Goal: Information Seeking & Learning: Learn about a topic

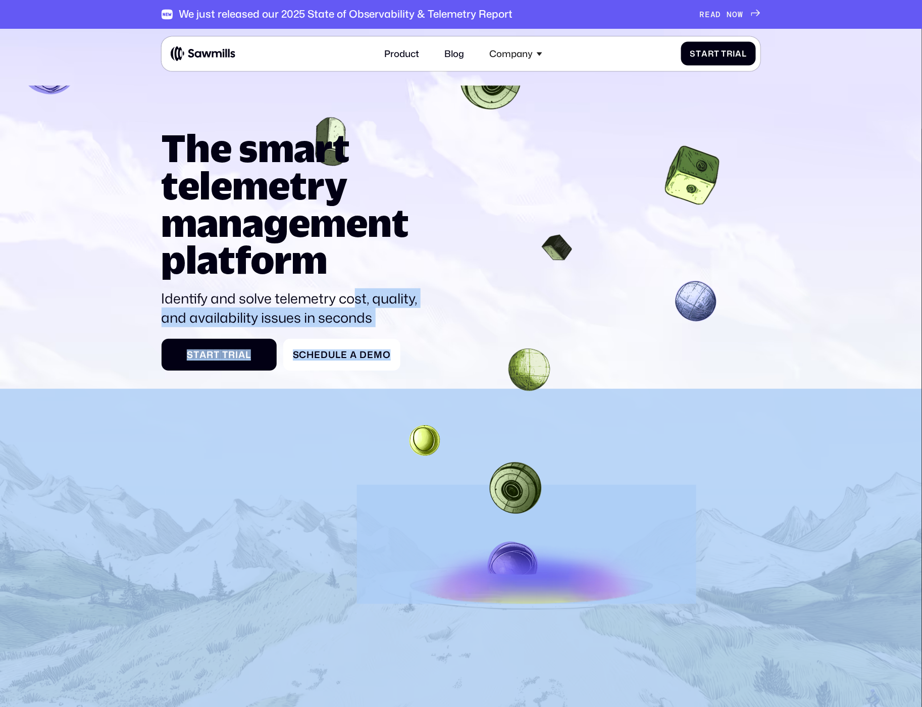
click at [354, 287] on section "The smart telemetry management platform Identify and solve telemetry cost, qual…" at bounding box center [461, 418] width 922 height 778
click at [354, 287] on div "The smart telemetry management platform Identify and solve telemetry cost, qual…" at bounding box center [296, 228] width 268 height 198
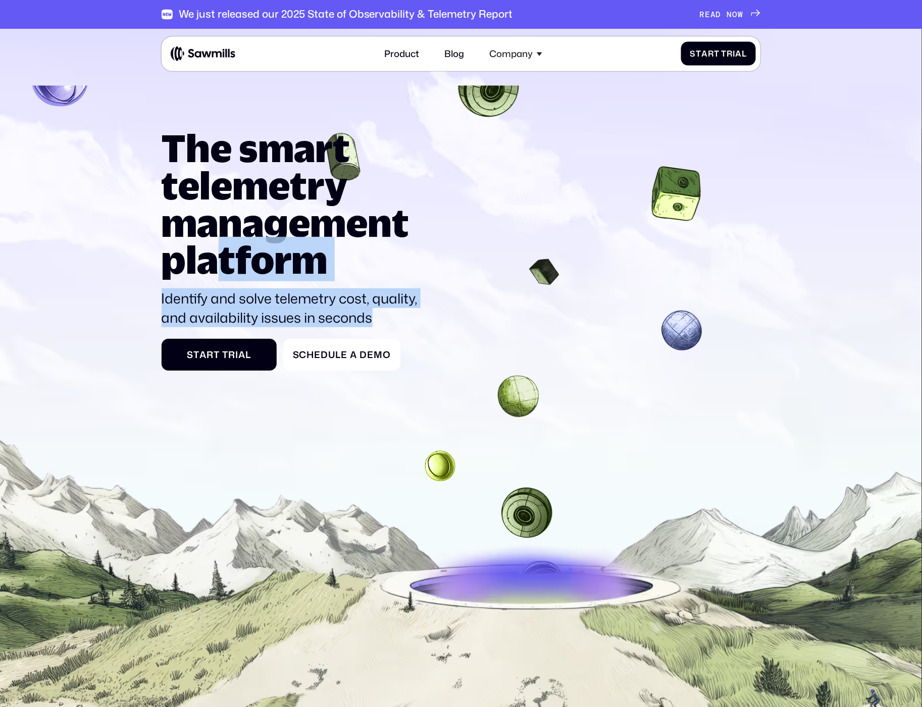
drag, startPoint x: 385, startPoint y: 311, endPoint x: 213, endPoint y: 246, distance: 184.0
click at [213, 246] on div "The smart telemetry management platform Identify and solve telemetry cost, qual…" at bounding box center [296, 228] width 268 height 198
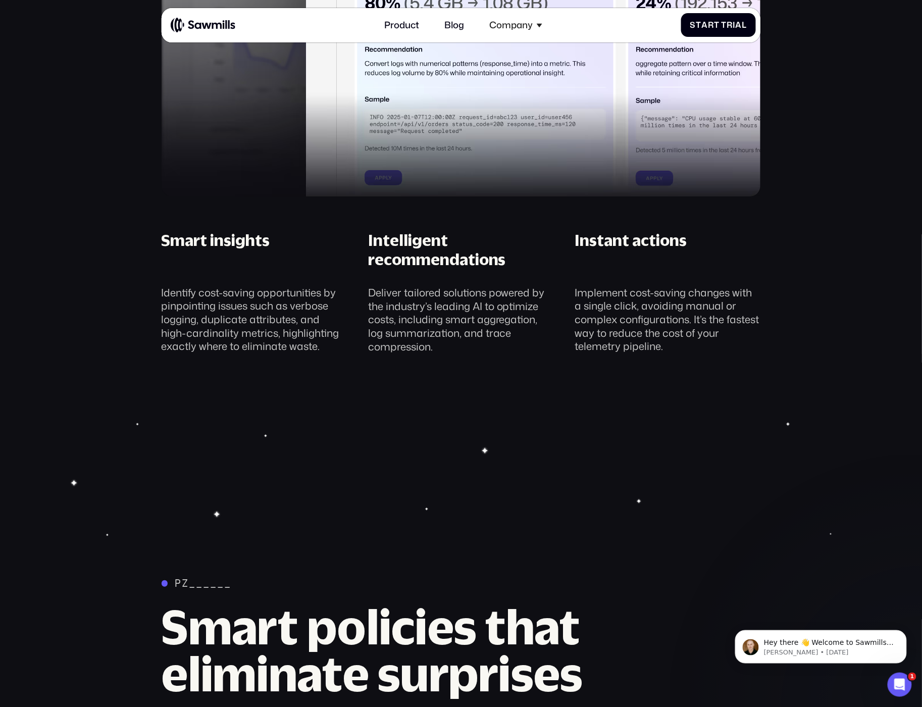
scroll to position [1309, 0]
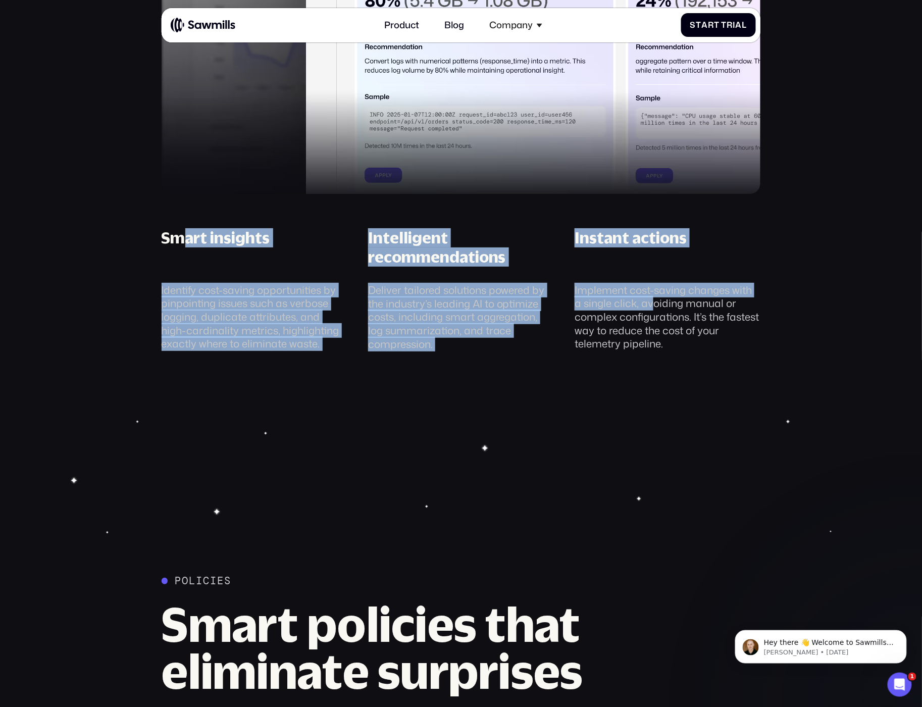
drag, startPoint x: 180, startPoint y: 235, endPoint x: 653, endPoint y: 310, distance: 478.2
click at [653, 310] on div "Smart insights Identify cost-saving opportunities by pinpointing issues such as…" at bounding box center [461, 289] width 620 height 123
click at [653, 310] on div "Implement cost-saving changes with a single click, avoiding manual or complex c…" at bounding box center [668, 318] width 186 height 68
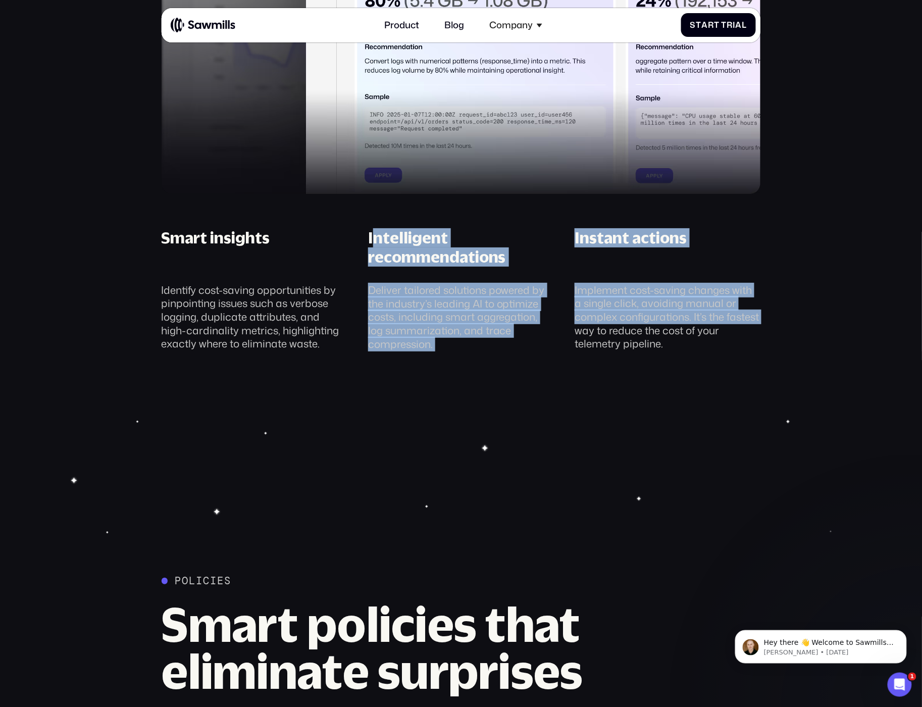
drag, startPoint x: 374, startPoint y: 246, endPoint x: 570, endPoint y: 337, distance: 216.0
click at [570, 337] on div "Smart insights Identify cost-saving opportunities by pinpointing issues such as…" at bounding box center [461, 289] width 620 height 123
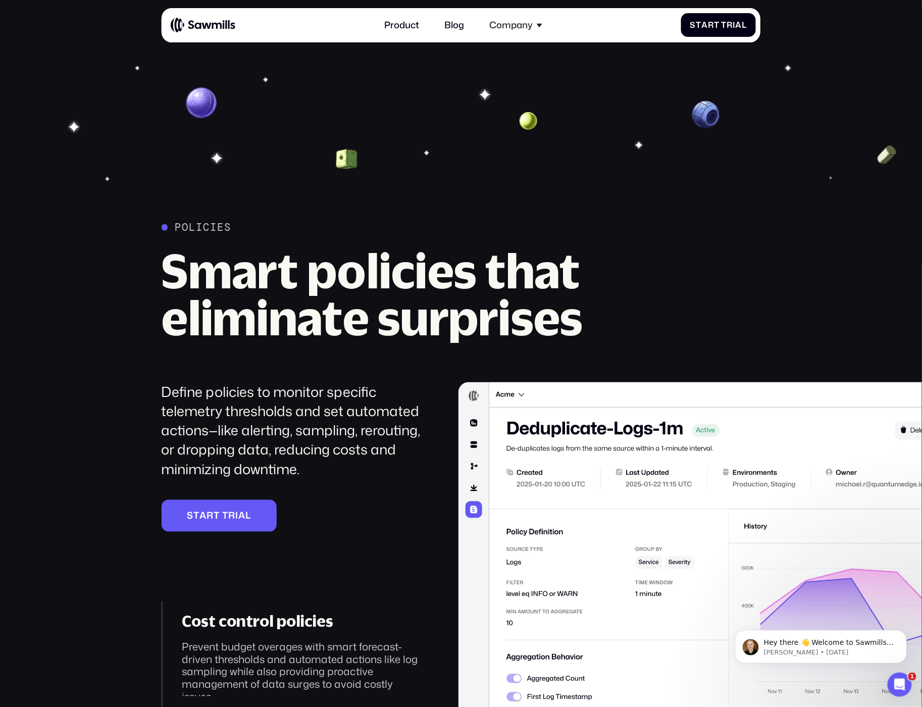
scroll to position [1663, 0]
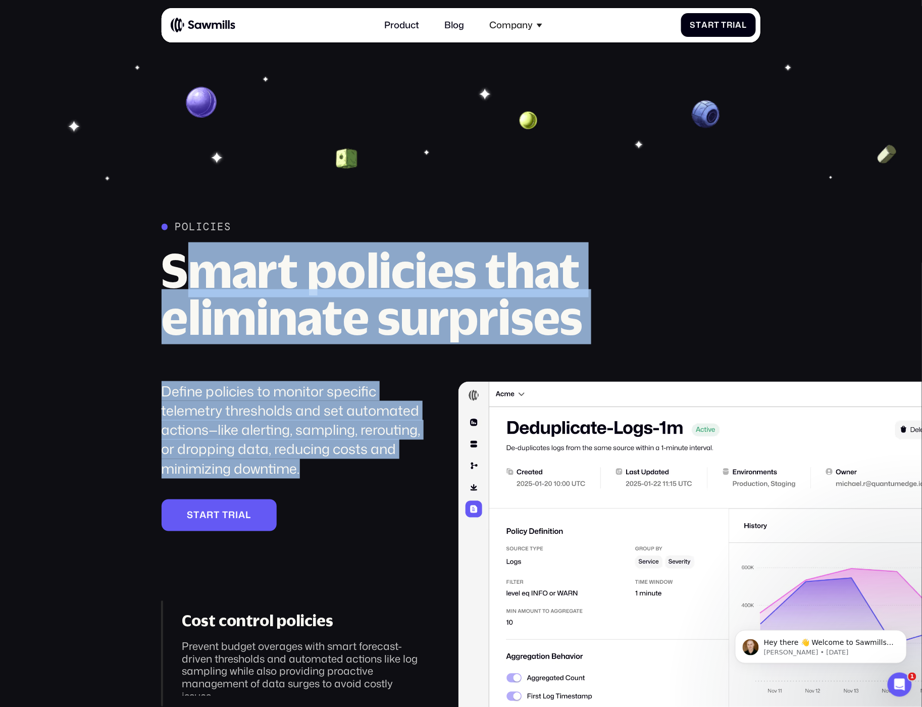
drag, startPoint x: 189, startPoint y: 283, endPoint x: 330, endPoint y: 481, distance: 243.1
click at [330, 481] on div "Policies Smart policies that eliminate surprises Define policies to monitor spe…" at bounding box center [462, 483] width 600 height 525
click at [330, 481] on div "Define policies to monitor specific telemetry thresholds and set automated acti…" at bounding box center [294, 474] width 265 height 184
drag, startPoint x: 334, startPoint y: 470, endPoint x: 172, endPoint y: 279, distance: 250.8
click at [172, 279] on div "Policies Smart policies that eliminate surprises Define policies to monitor spe…" at bounding box center [462, 483] width 600 height 525
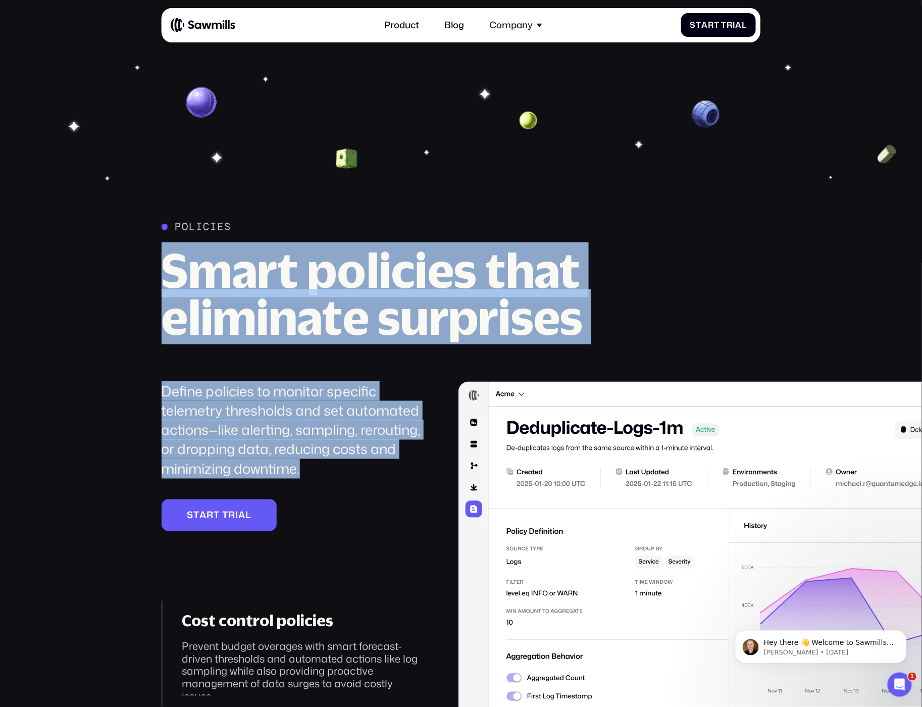
click at [172, 279] on h2 "Smart policies that eliminate surprises" at bounding box center [418, 293] width 513 height 93
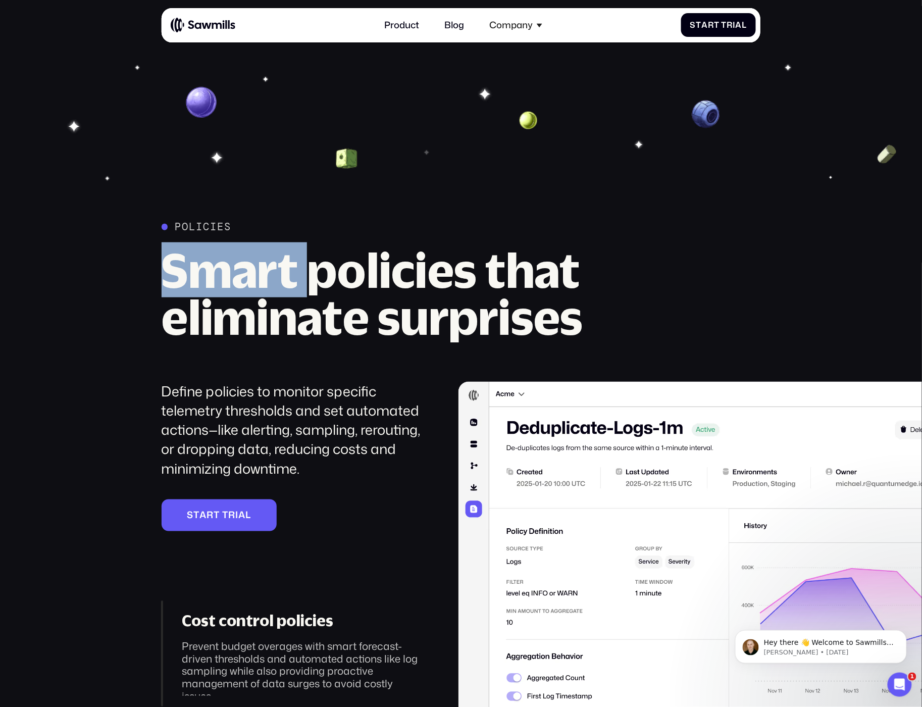
click at [172, 279] on h2 "Smart policies that eliminate surprises" at bounding box center [418, 293] width 513 height 93
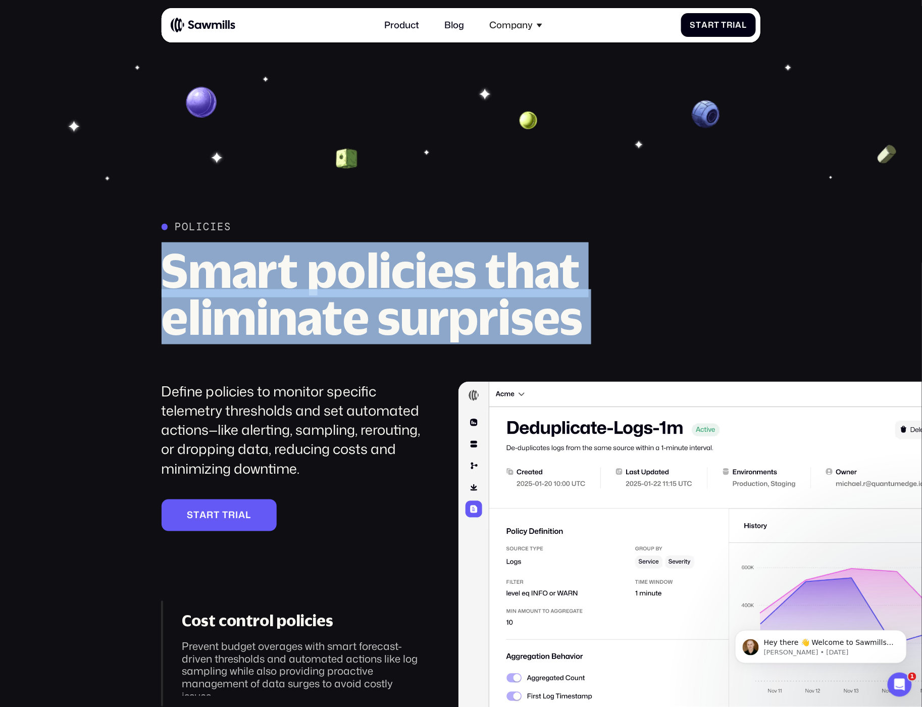
click at [172, 279] on h2 "Smart policies that eliminate surprises" at bounding box center [418, 293] width 513 height 93
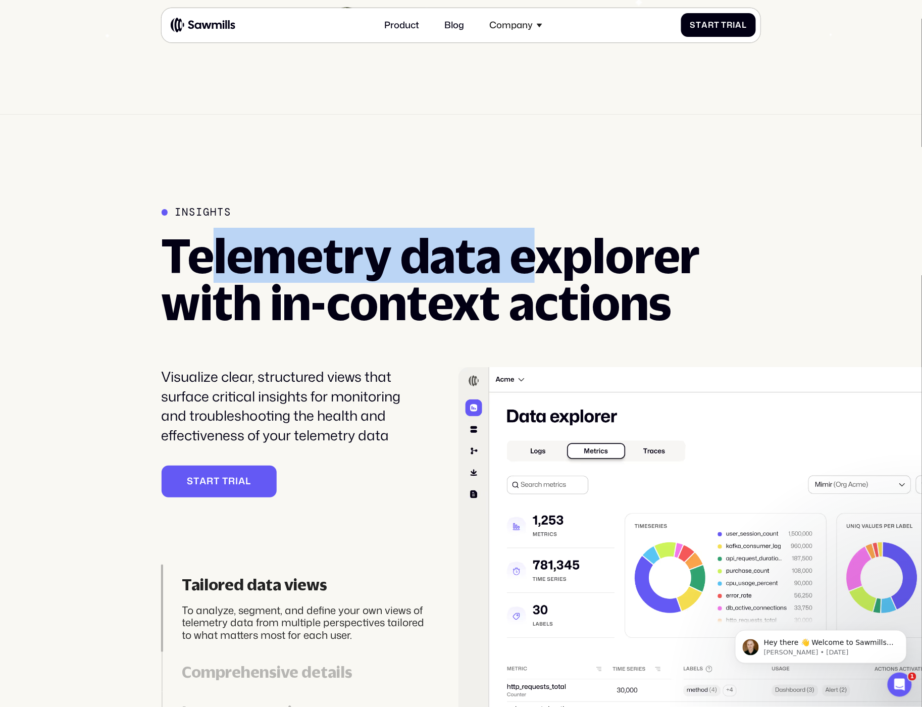
drag, startPoint x: 218, startPoint y: 264, endPoint x: 569, endPoint y: 279, distance: 351.4
click at [568, 279] on h2 "Telemetry data explorer with in-context actions" at bounding box center [439, 278] width 554 height 93
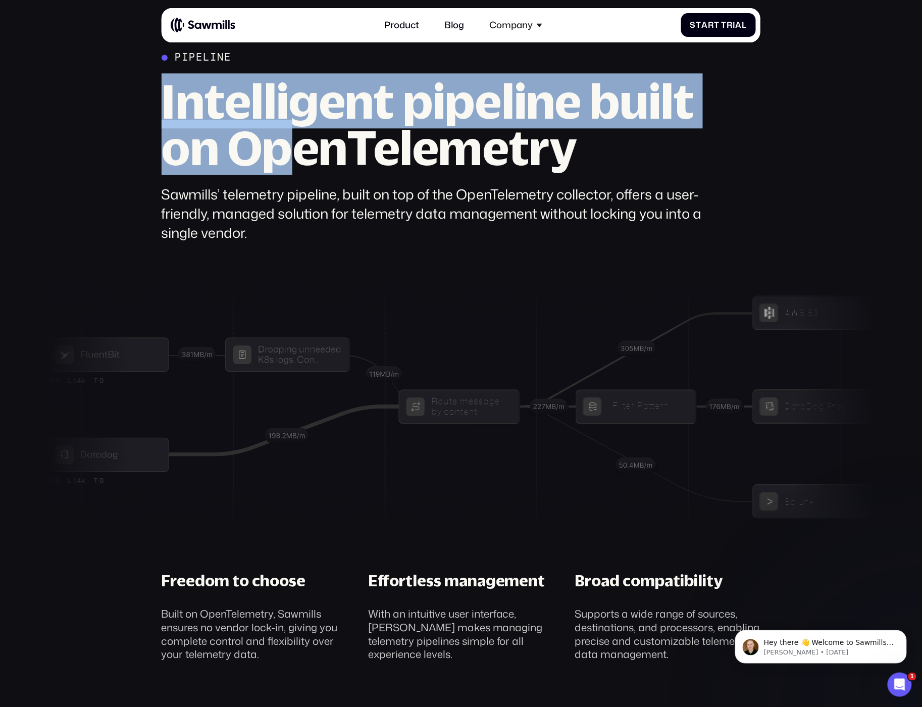
scroll to position [3574, 0]
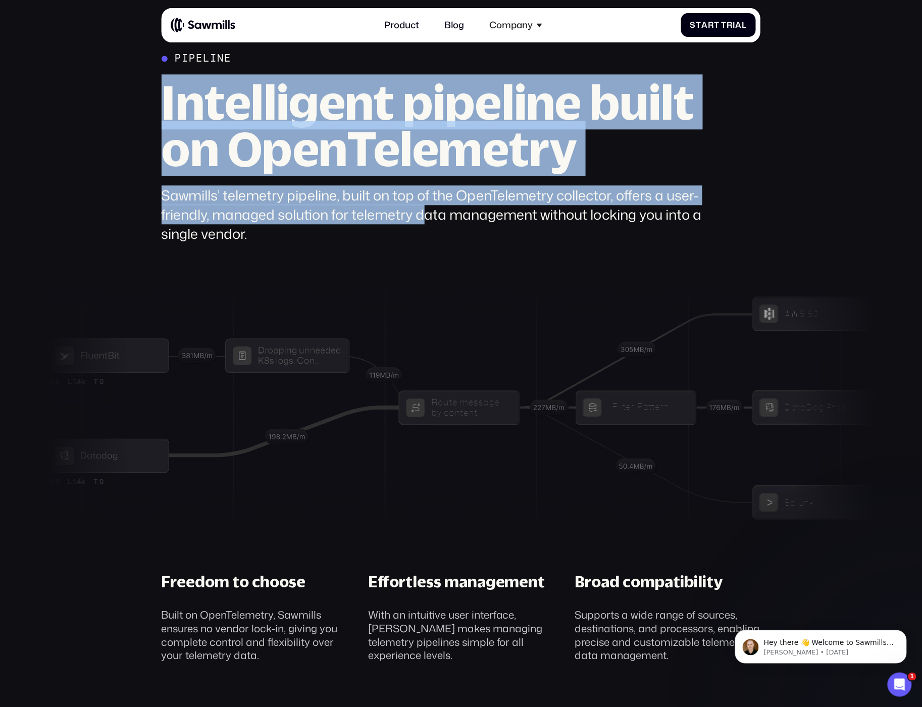
drag, startPoint x: 157, startPoint y: 83, endPoint x: 423, endPoint y: 224, distance: 301.8
click at [423, 224] on div "Pipeline Intelligent pipeline built on OpenTelemetry Sawmills’ telemetry pipeli…" at bounding box center [461, 357] width 899 height 611
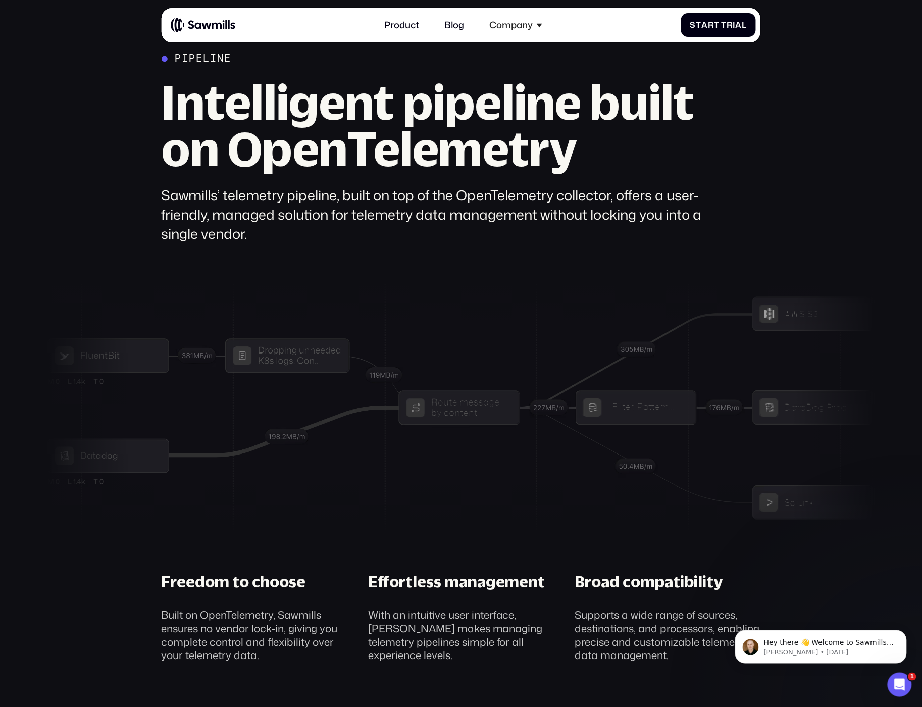
click at [423, 225] on div "Sawmills’ telemetry pipeline, built on top of the OpenTelemetry collector, offe…" at bounding box center [439, 215] width 554 height 58
click at [419, 231] on div "Sawmills’ telemetry pipeline, built on top of the OpenTelemetry collector, offe…" at bounding box center [439, 215] width 554 height 58
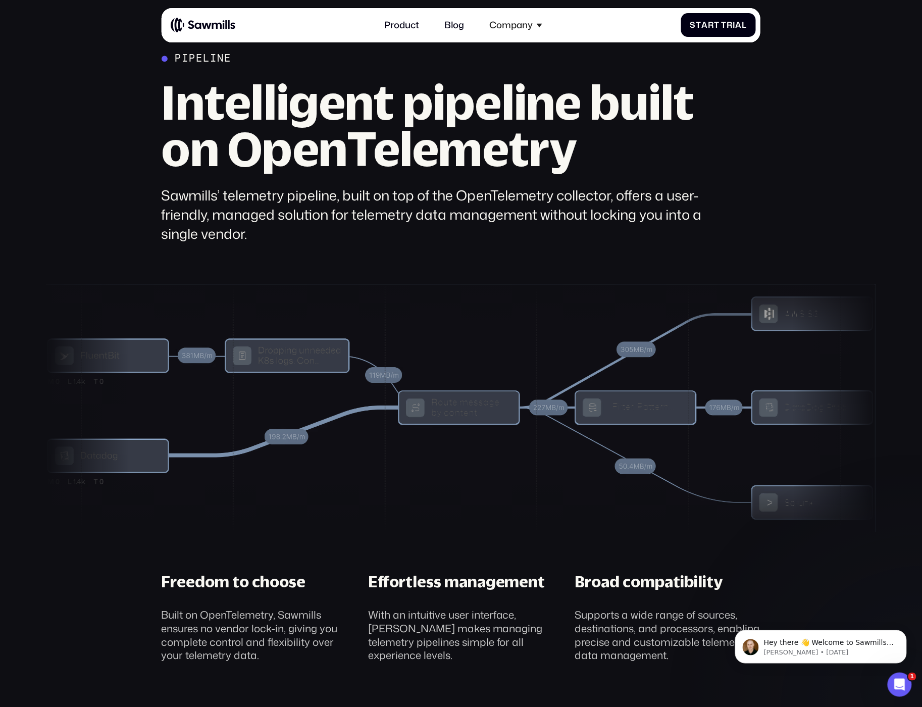
click at [419, 231] on div "Sawmills’ telemetry pipeline, built on top of the OpenTelemetry collector, offe…" at bounding box center [439, 215] width 554 height 58
click at [417, 236] on div "Sawmills’ telemetry pipeline, built on top of the OpenTelemetry collector, offe…" at bounding box center [439, 215] width 554 height 58
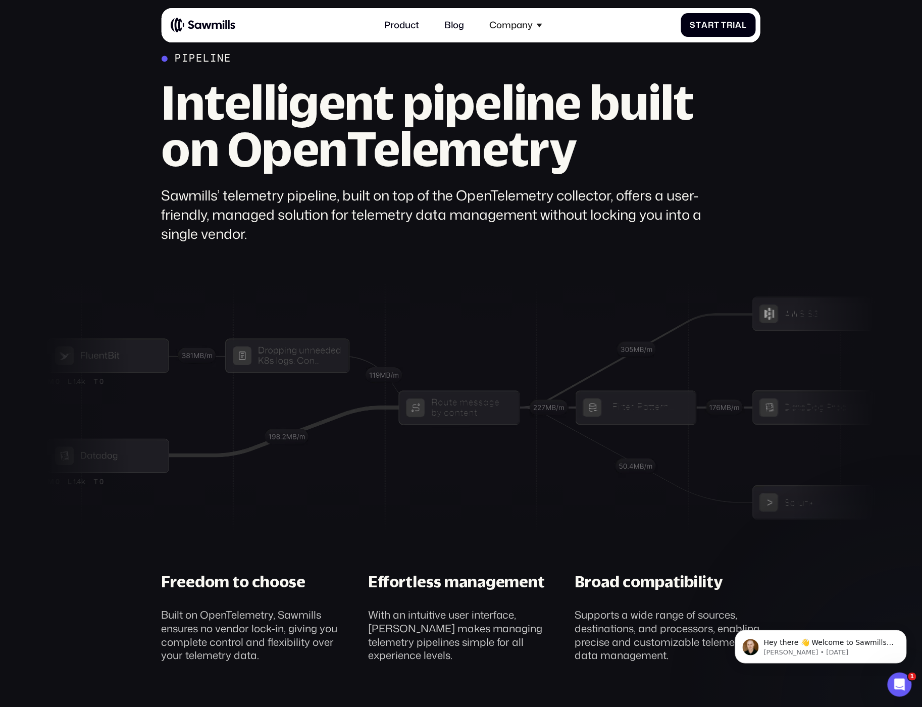
click at [415, 218] on div "Sawmills’ telemetry pipeline, built on top of the OpenTelemetry collector, offe…" at bounding box center [439, 215] width 554 height 58
click at [416, 220] on div "Sawmills’ telemetry pipeline, built on top of the OpenTelemetry collector, offe…" at bounding box center [439, 215] width 554 height 58
click at [408, 210] on div "Sawmills’ telemetry pipeline, built on top of the OpenTelemetry collector, offe…" at bounding box center [439, 215] width 554 height 58
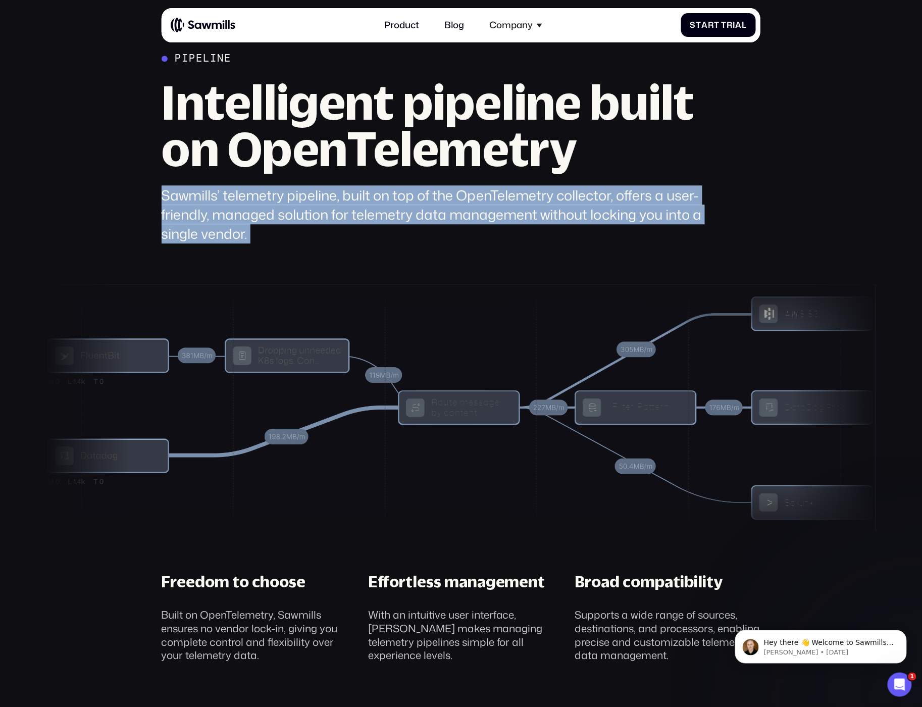
click at [408, 210] on div "Sawmills’ telemetry pipeline, built on top of the OpenTelemetry collector, offe…" at bounding box center [439, 215] width 554 height 58
click at [636, 205] on div "Sawmills’ telemetry pipeline, built on top of the OpenTelemetry collector, offe…" at bounding box center [439, 215] width 554 height 58
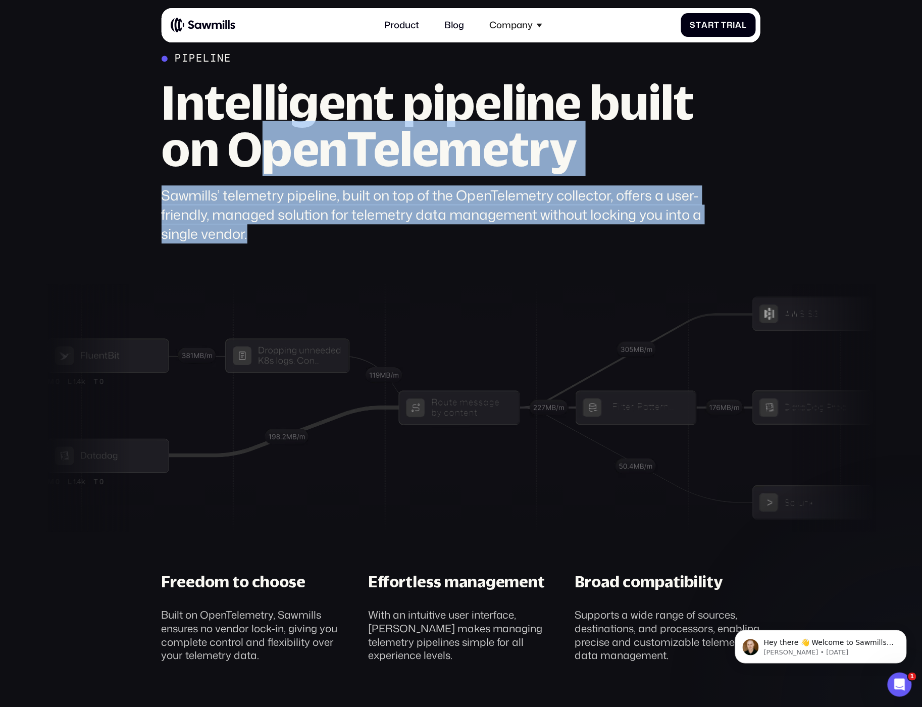
drag, startPoint x: 412, startPoint y: 243, endPoint x: 259, endPoint y: 137, distance: 186.2
click at [259, 137] on div "Pipeline Intelligent pipeline built on OpenTelemetry Sawmills’ telemetry pipeli…" at bounding box center [439, 147] width 554 height 191
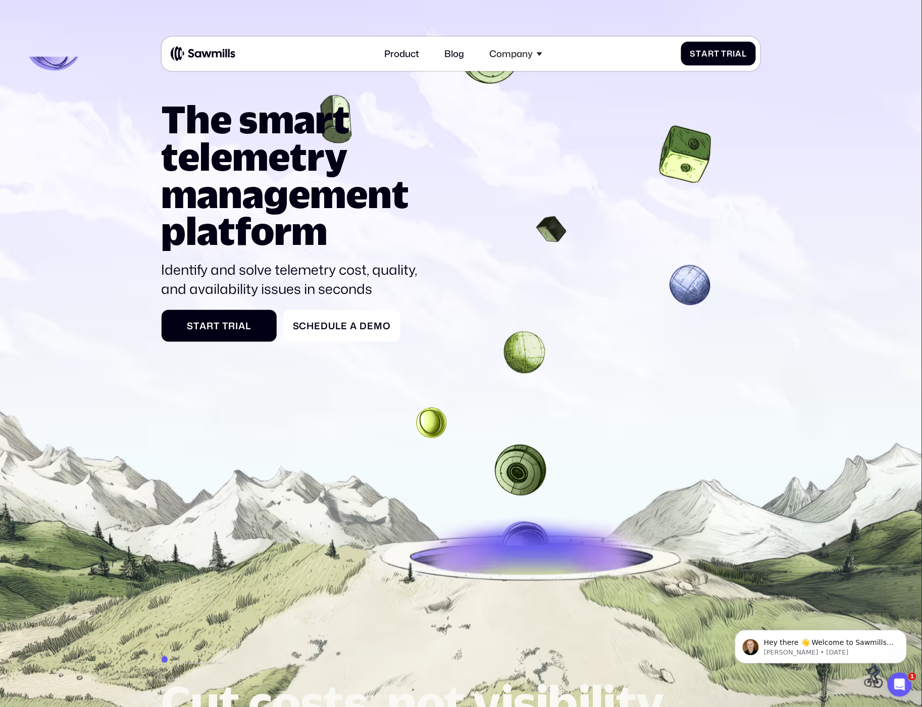
scroll to position [0, 0]
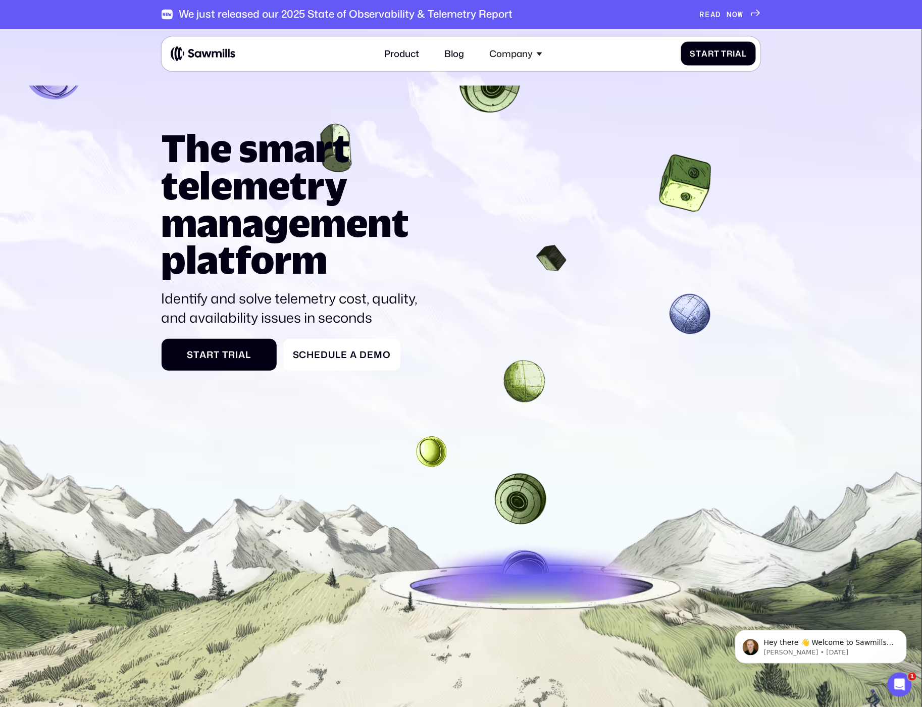
drag, startPoint x: 462, startPoint y: 259, endPoint x: 479, endPoint y: 177, distance: 83.6
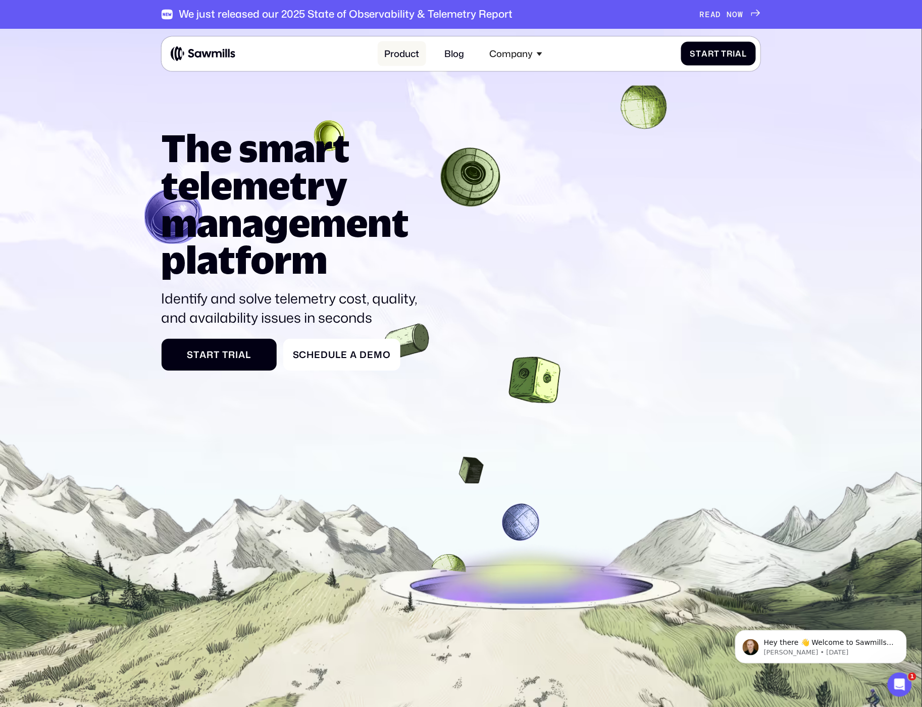
click at [413, 54] on link "Product" at bounding box center [402, 53] width 48 height 25
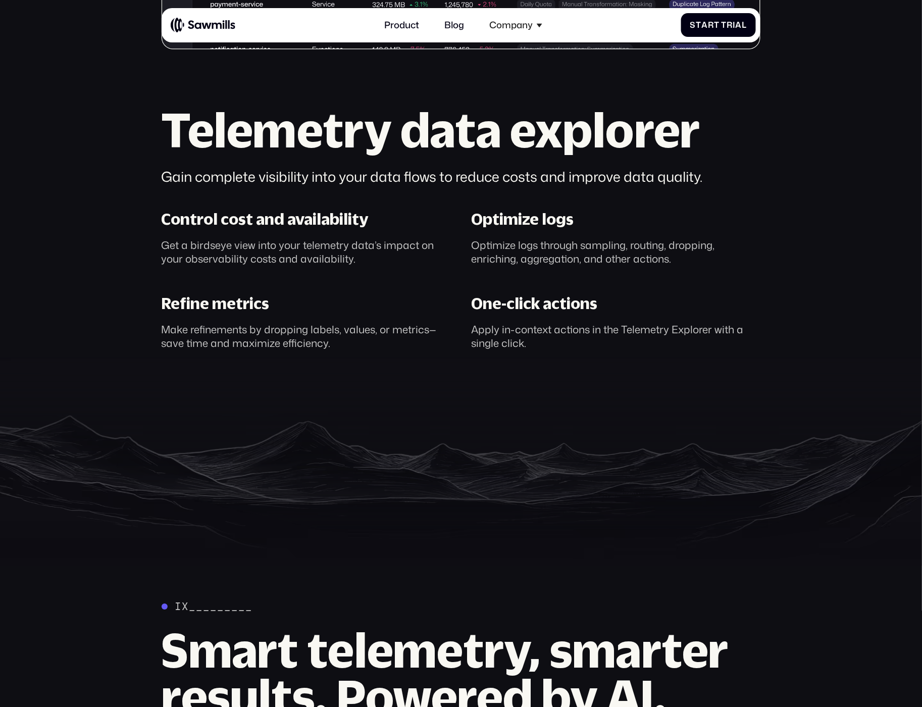
scroll to position [674, 0]
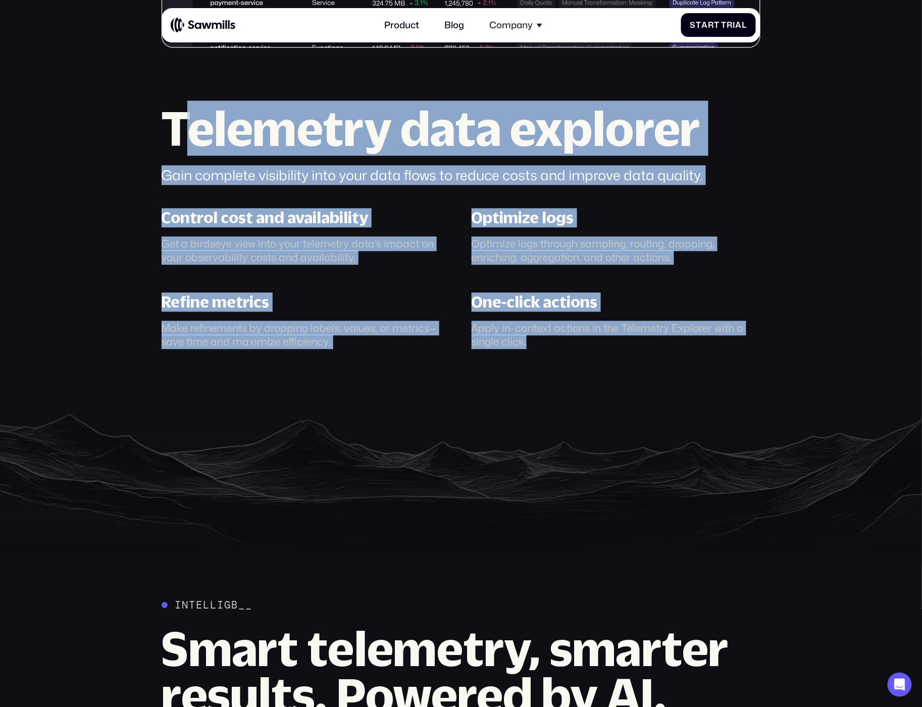
drag, startPoint x: 190, startPoint y: 153, endPoint x: 567, endPoint y: 342, distance: 421.9
click at [567, 342] on div "Telemetry data explorer Gain complete visibility into your data flows to reduce…" at bounding box center [462, 227] width 600 height 243
click at [567, 342] on div "Apply in-context actions in the Telemetry Explorer with a single click." at bounding box center [616, 335] width 289 height 27
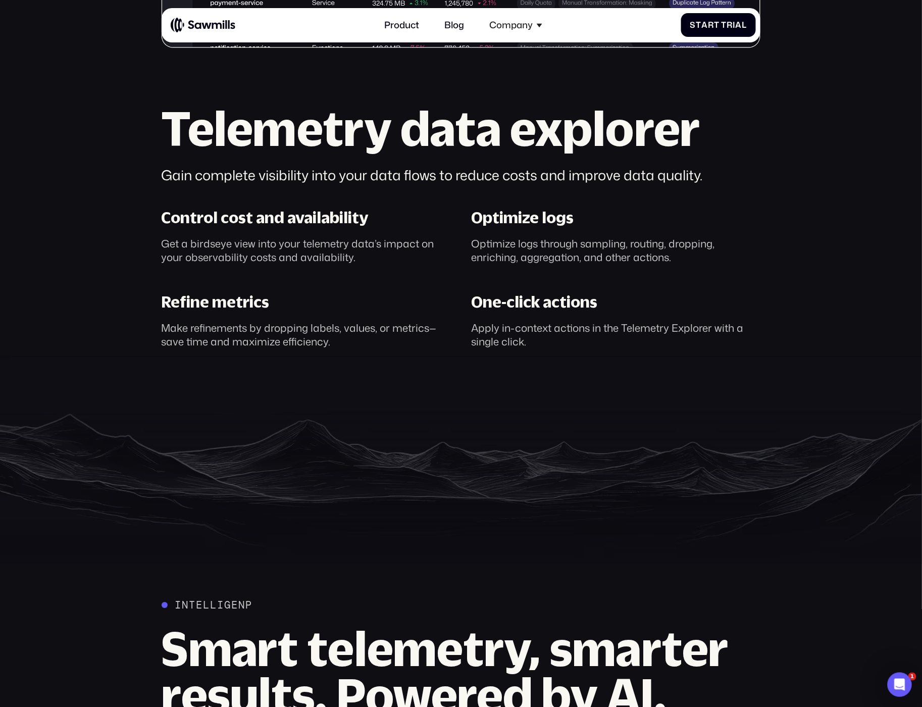
scroll to position [0, 0]
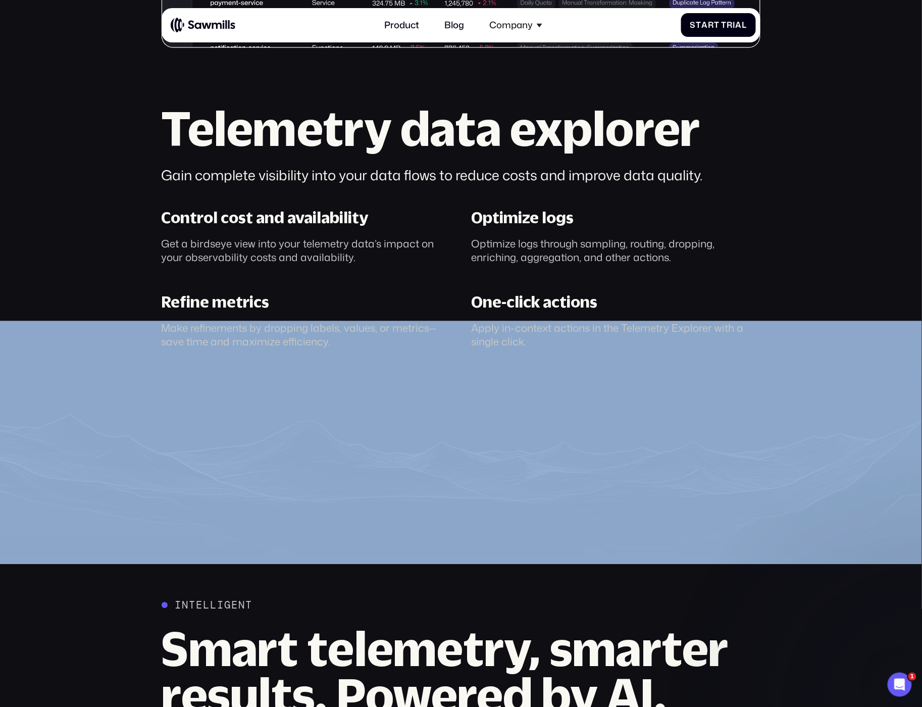
click at [567, 342] on div "Apply in-context actions in the Telemetry Explorer with a single click." at bounding box center [616, 335] width 289 height 27
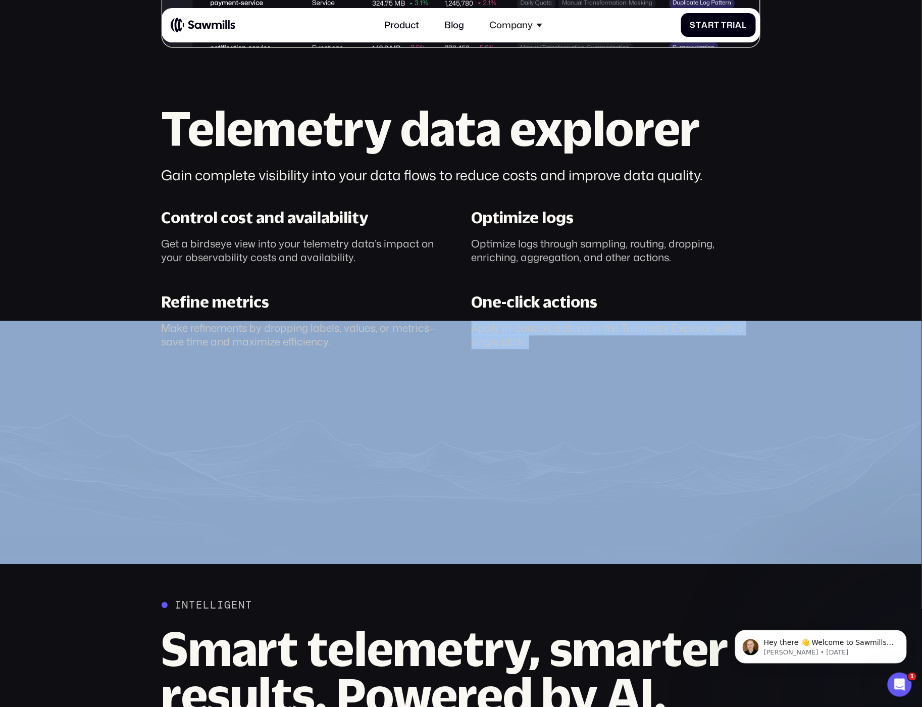
click at [567, 342] on div "Apply in-context actions in the Telemetry Explorer with a single click." at bounding box center [616, 335] width 289 height 27
click at [570, 341] on div "Apply in-context actions in the Telemetry Explorer with a single click." at bounding box center [616, 335] width 289 height 27
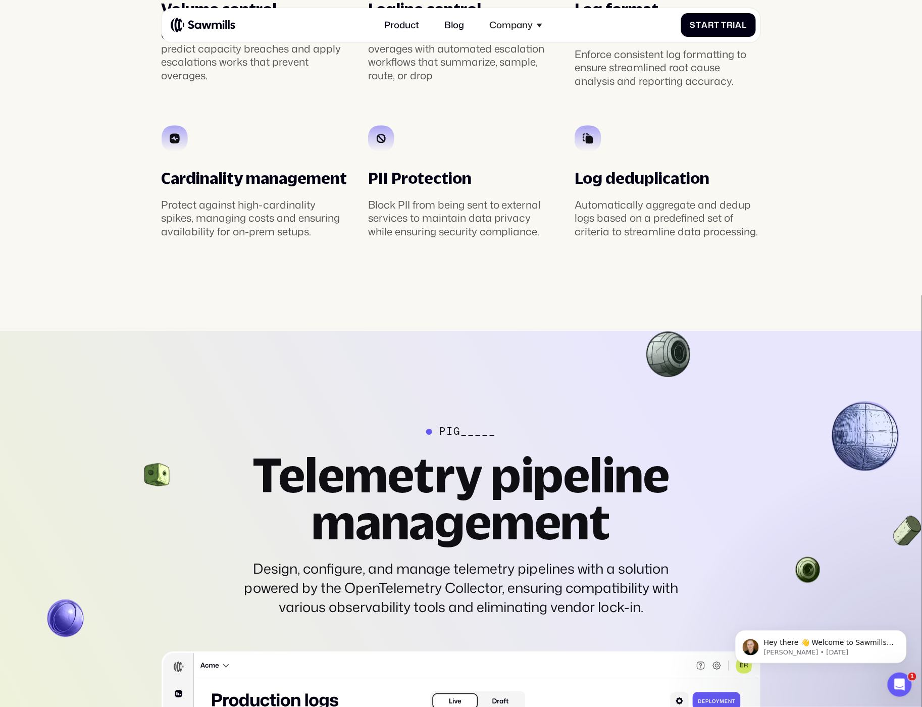
scroll to position [2334, 0]
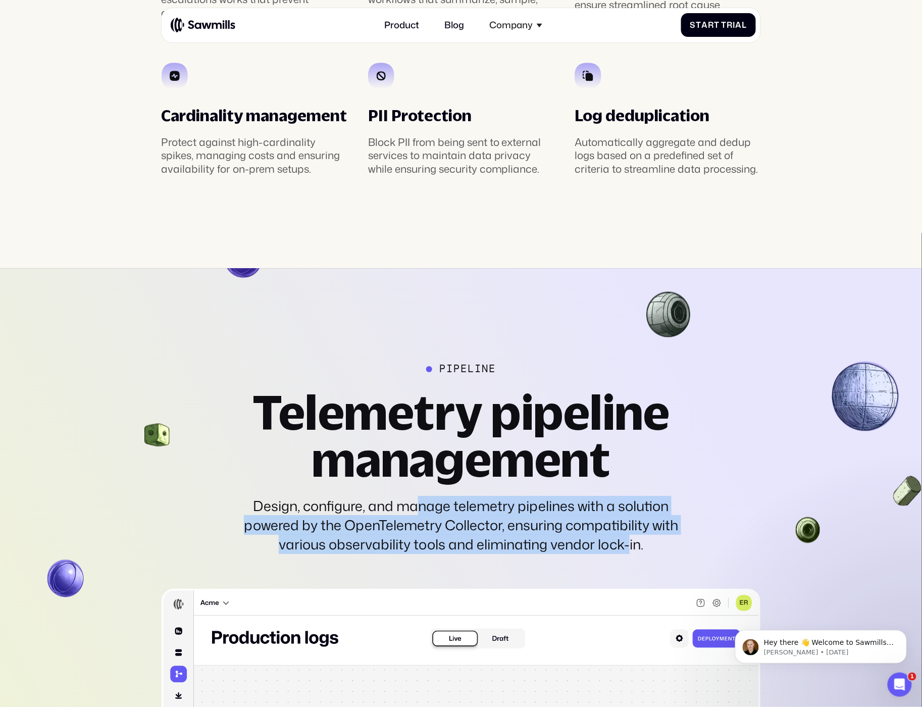
drag, startPoint x: 420, startPoint y: 512, endPoint x: 632, endPoint y: 550, distance: 215.0
click at [632, 550] on div "Design, configure, and manage telemetry pipelines with a solution powered by th…" at bounding box center [461, 525] width 450 height 58
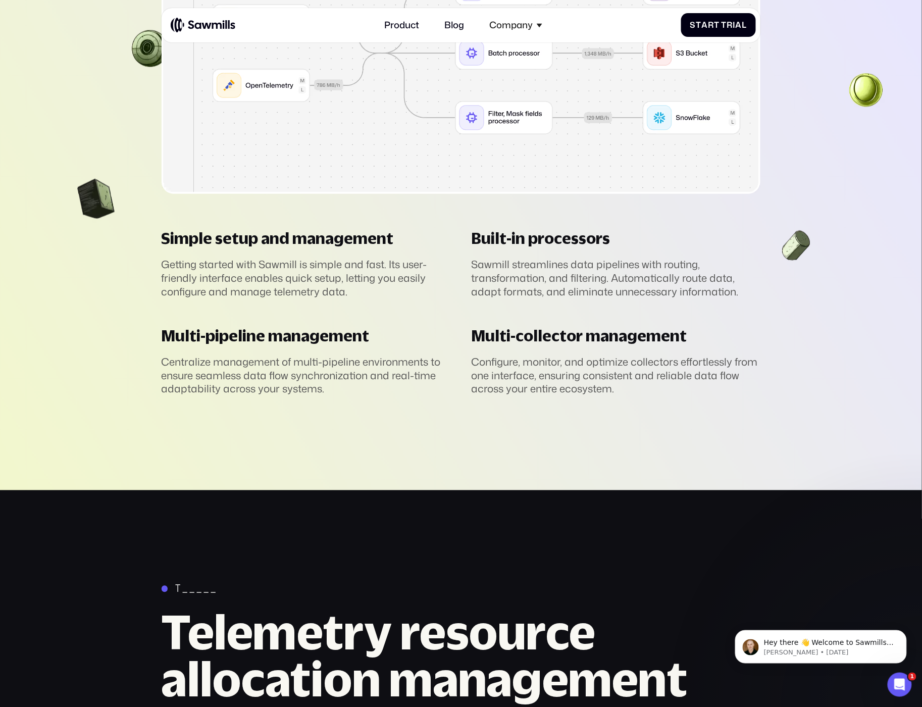
scroll to position [3080, 0]
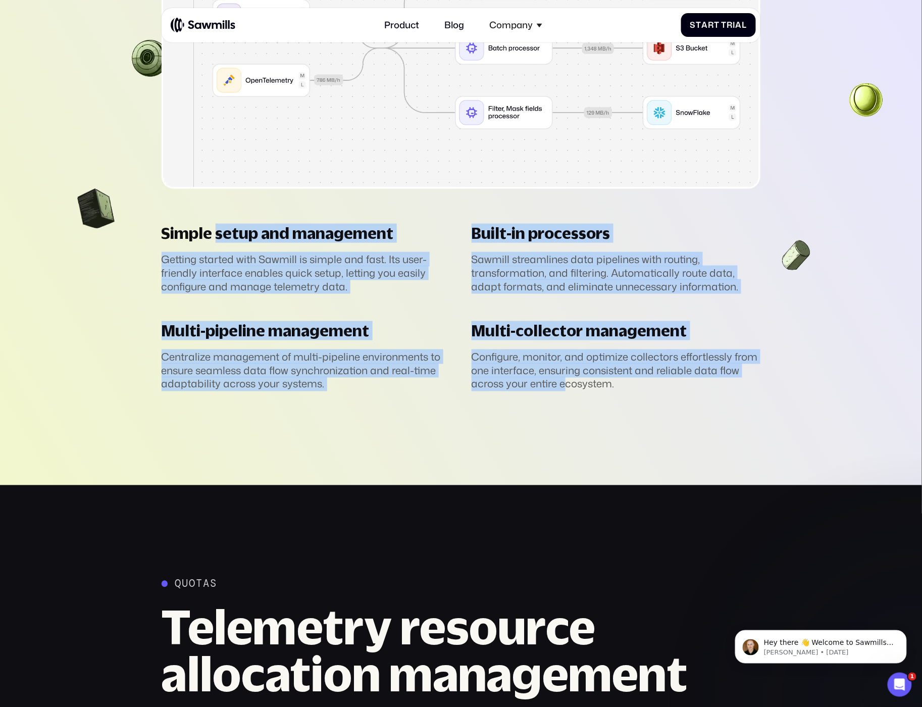
drag, startPoint x: 214, startPoint y: 233, endPoint x: 563, endPoint y: 386, distance: 381.3
click at [563, 386] on div "Simple setup and management Getting started with Sawmill is simple and fast. It…" at bounding box center [461, 307] width 620 height 167
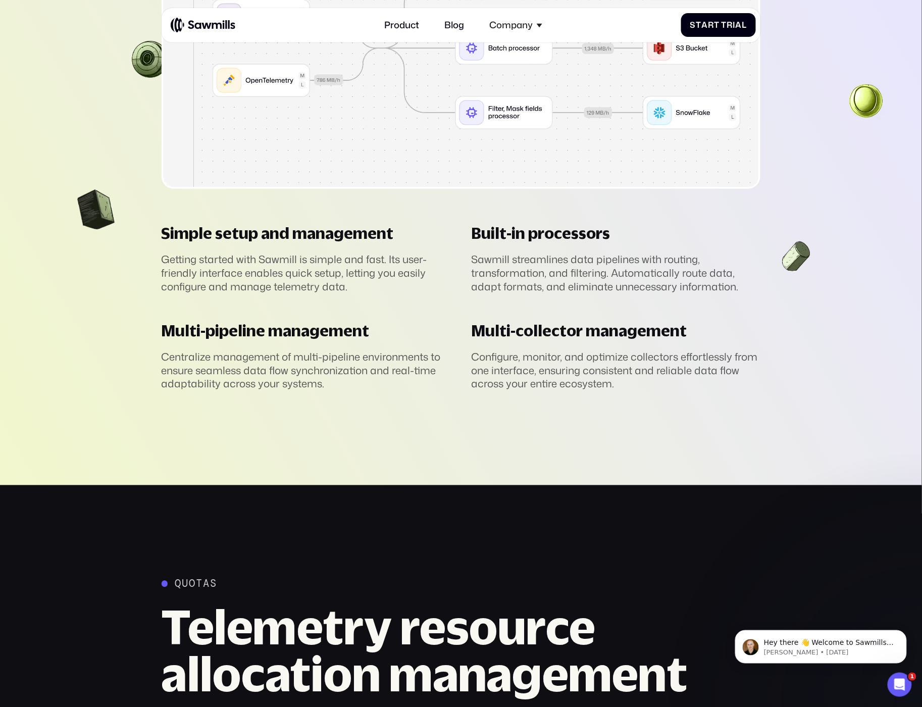
click at [654, 422] on section "________ Telemetry pipeline management Design, configure, and manage telemetry …" at bounding box center [461, 4] width 922 height 963
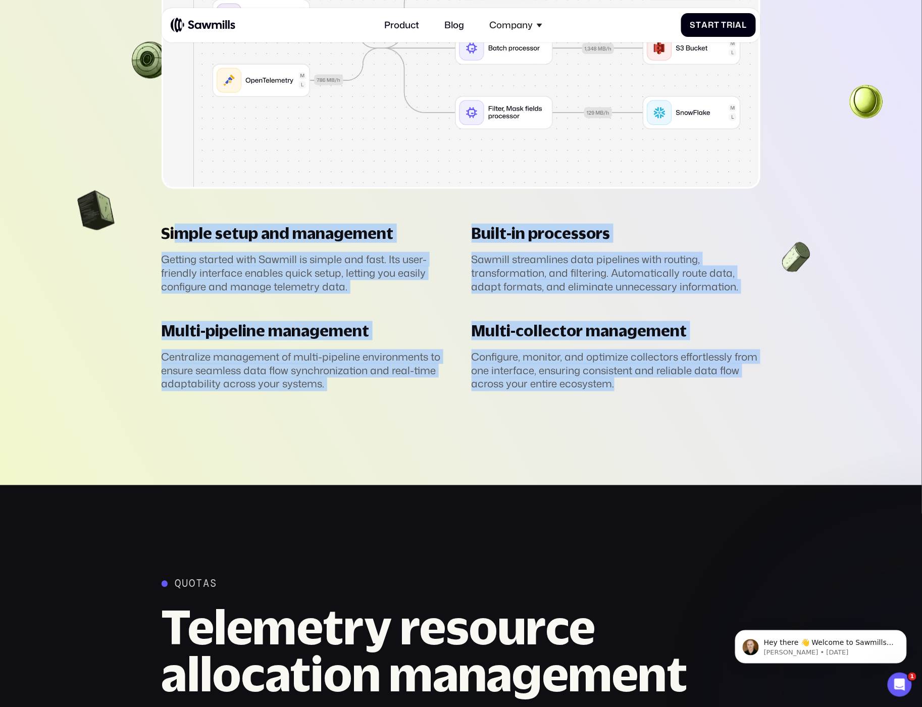
drag, startPoint x: 657, startPoint y: 412, endPoint x: 174, endPoint y: 223, distance: 518.9
click at [174, 223] on section "________ Telemetry pipeline management Design, configure, and manage telemetry …" at bounding box center [461, 4] width 922 height 963
click at [174, 223] on div "________ Telemetry pipeline management Design, configure, and manage telemetry …" at bounding box center [462, 4] width 600 height 774
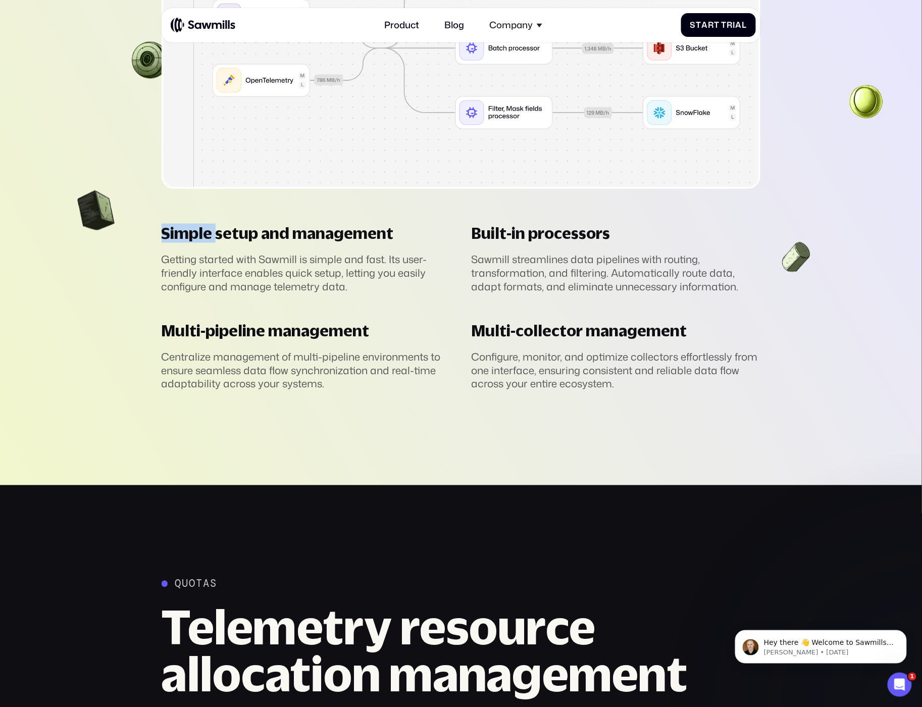
click at [174, 223] on div "________ Telemetry pipeline management Design, configure, and manage telemetry …" at bounding box center [462, 4] width 600 height 774
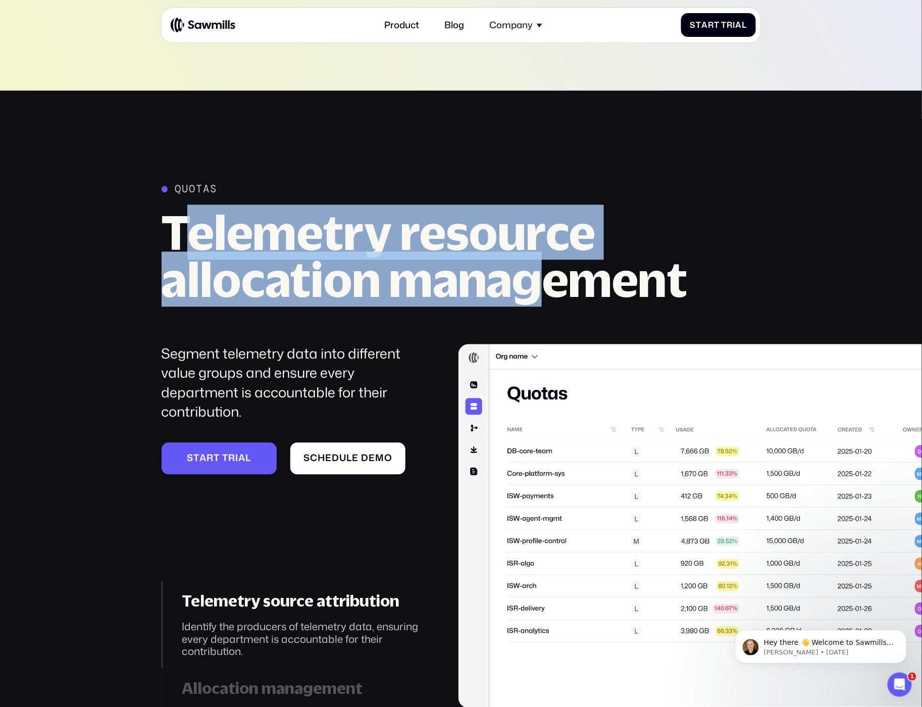
drag, startPoint x: 194, startPoint y: 245, endPoint x: 537, endPoint y: 278, distance: 344.5
click at [537, 278] on h2 "Telemetry resource allocation management" at bounding box center [462, 255] width 600 height 93
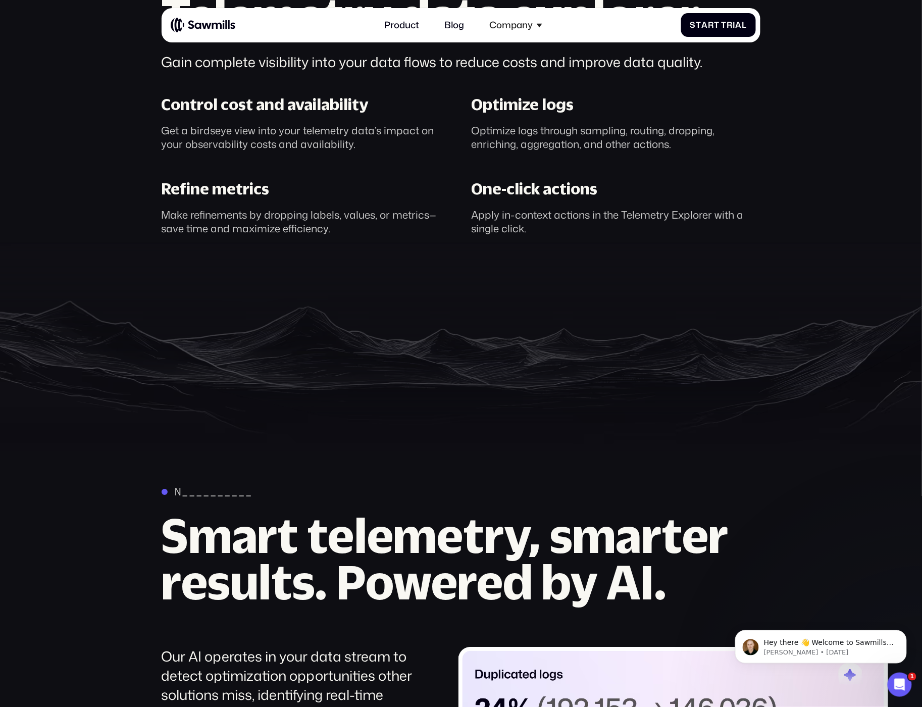
scroll to position [0, 0]
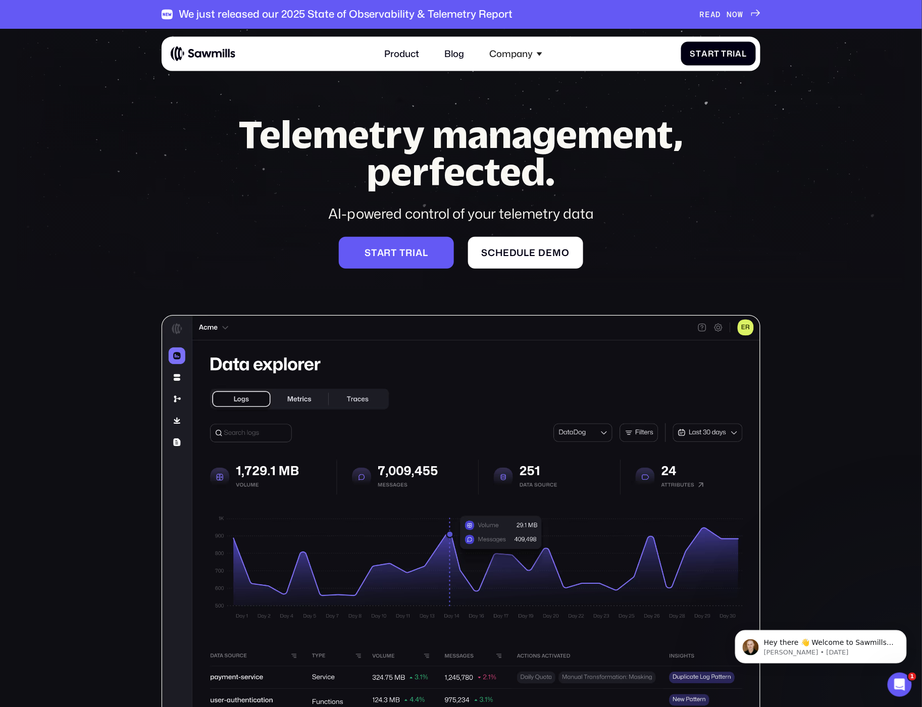
drag, startPoint x: 432, startPoint y: 409, endPoint x: 400, endPoint y: 92, distance: 318.8
click at [392, 59] on link "Product" at bounding box center [402, 53] width 48 height 25
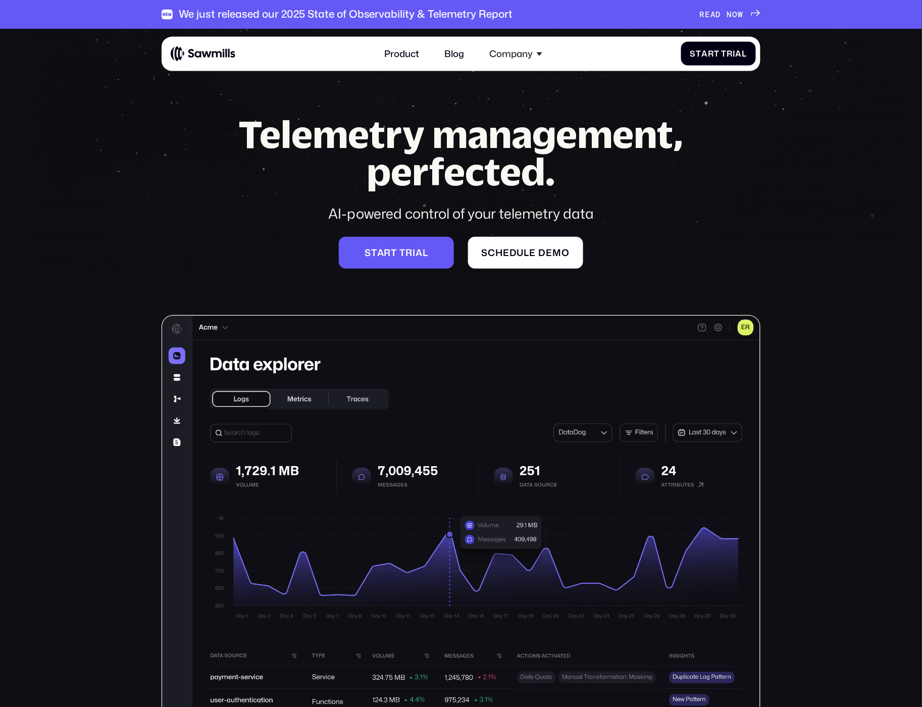
drag, startPoint x: 230, startPoint y: 47, endPoint x: 225, endPoint y: 48, distance: 5.6
click at [230, 47] on img at bounding box center [203, 54] width 65 height 16
click at [216, 52] on img at bounding box center [203, 54] width 65 height 16
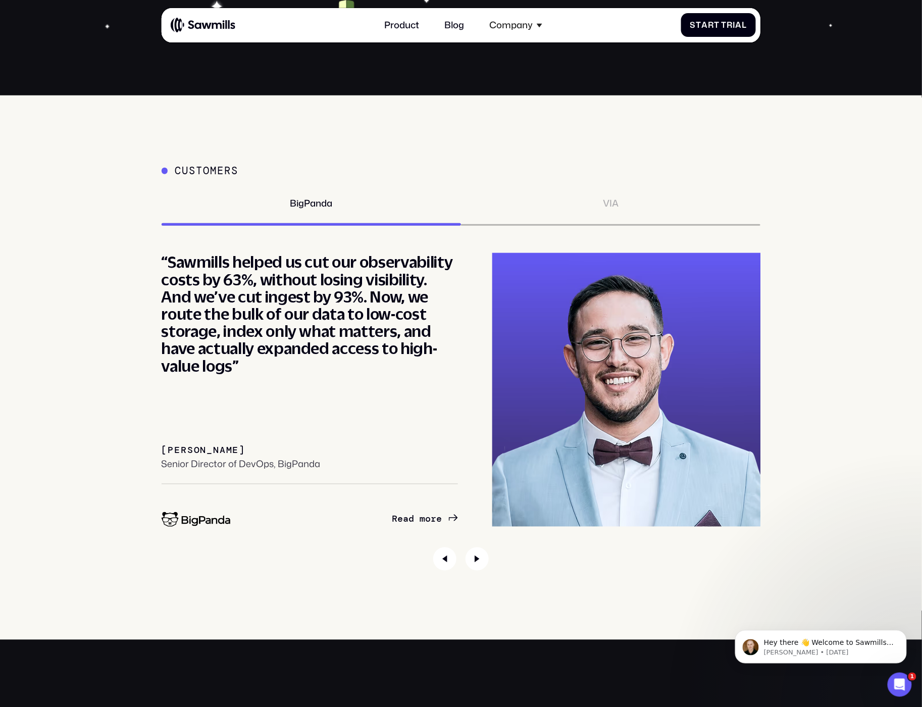
scroll to position [4400, 0]
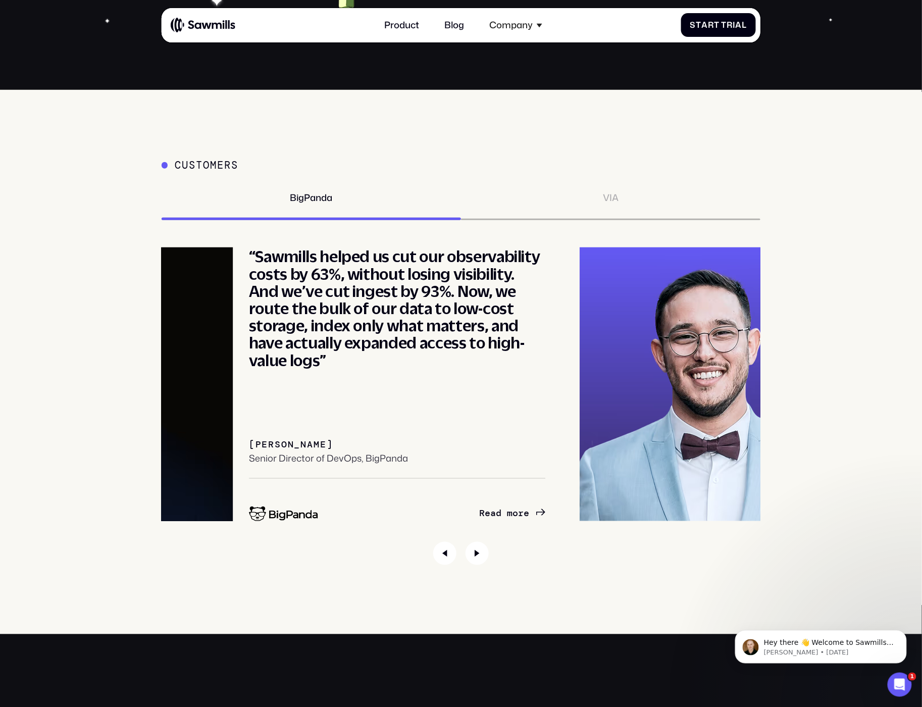
click at [314, 343] on div "“Sawmills helped us cut our observability costs by 63%, without losing visibili…" at bounding box center [397, 307] width 297 height 121
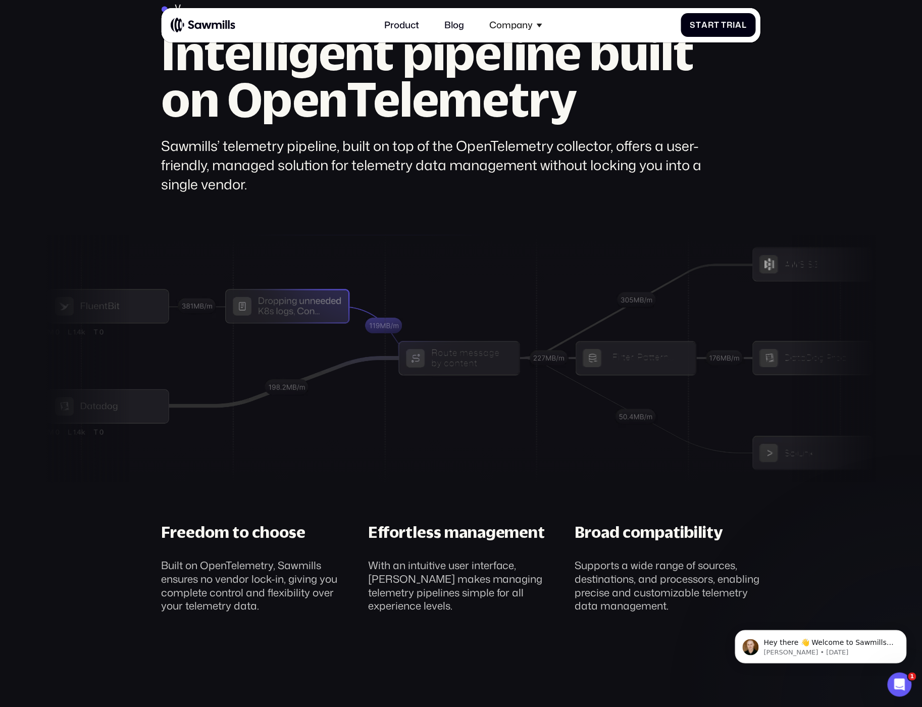
scroll to position [3623, 0]
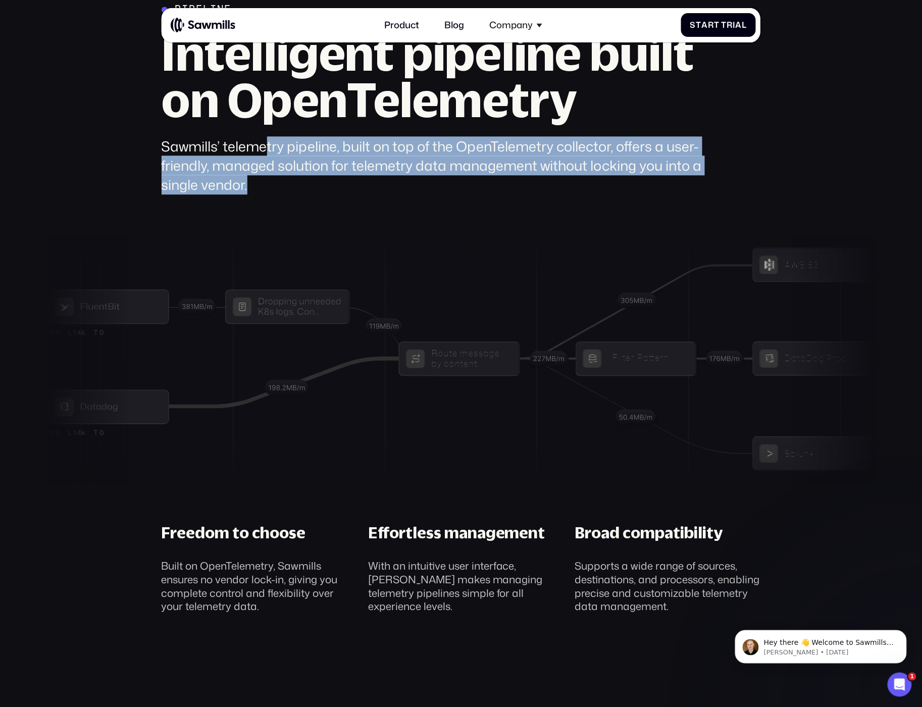
drag, startPoint x: 274, startPoint y: 155, endPoint x: 384, endPoint y: 188, distance: 115.4
click at [384, 188] on div "Sawmills’ telemetry pipeline, built on top of the OpenTelemetry collector, offe…" at bounding box center [439, 166] width 554 height 58
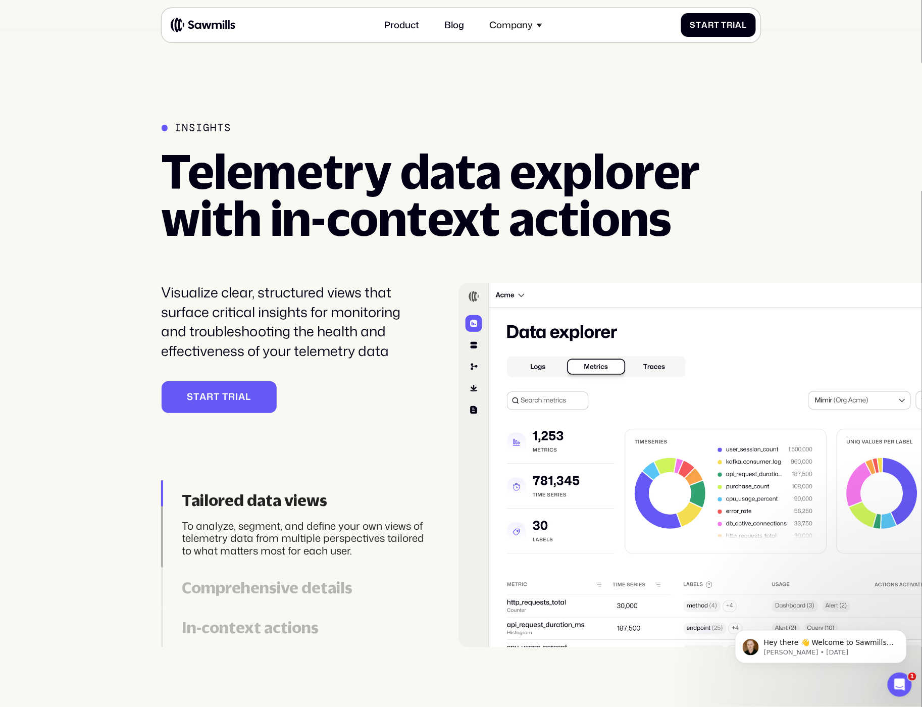
scroll to position [2632, 0]
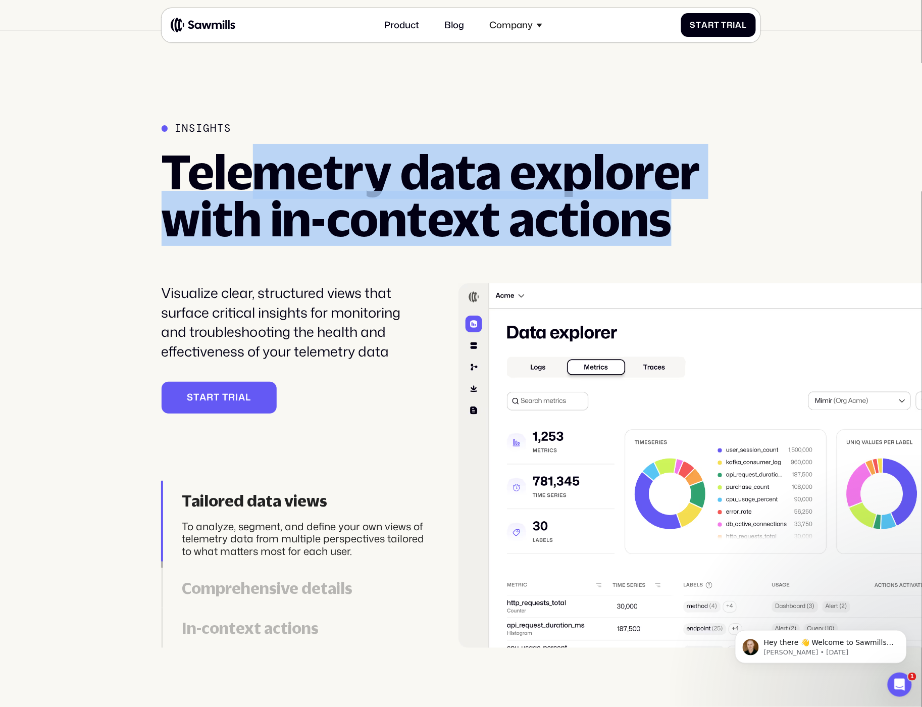
drag, startPoint x: 265, startPoint y: 184, endPoint x: 740, endPoint y: 223, distance: 476.8
click at [740, 223] on div "Insights Telemetry data explorer with in-context actions Visualize clear, struc…" at bounding box center [462, 384] width 600 height 525
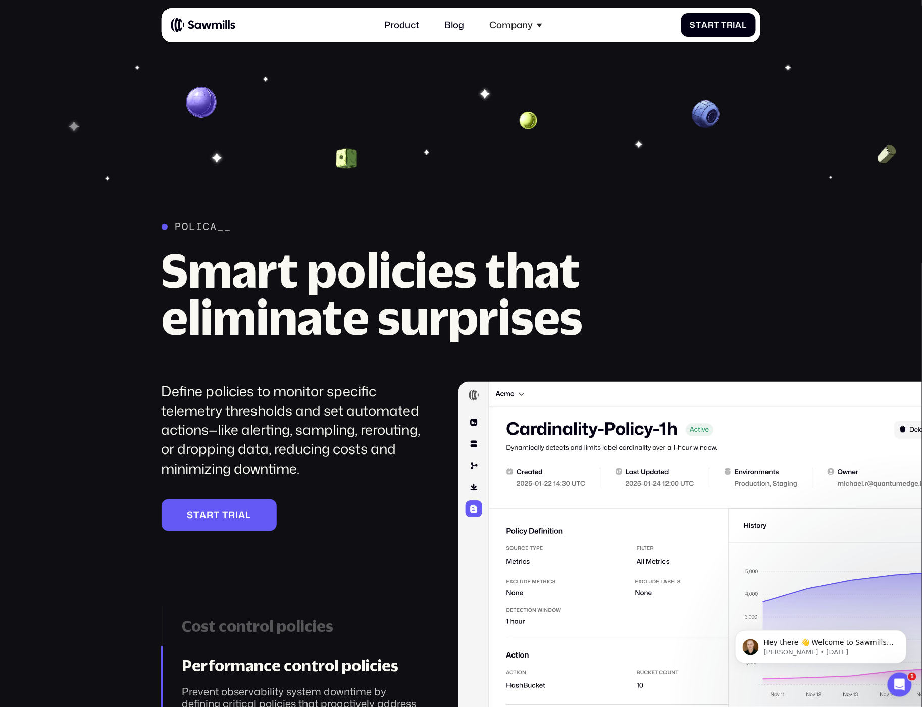
scroll to position [1662, 0]
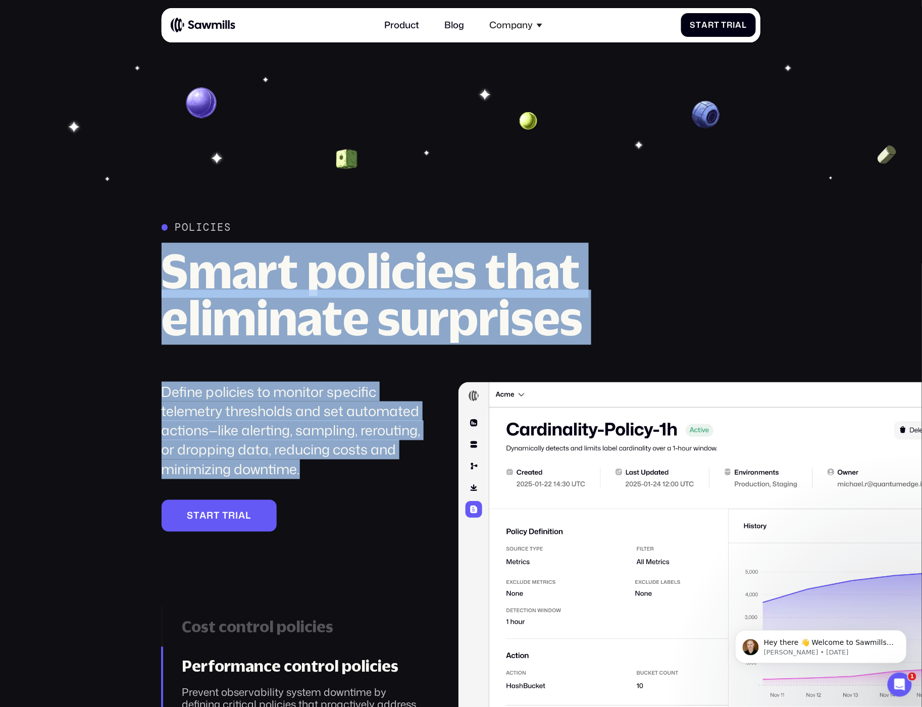
drag, startPoint x: 161, startPoint y: 278, endPoint x: 331, endPoint y: 470, distance: 256.9
click at [331, 470] on div "Policies Smart policies that eliminate surprises Define policies to monitor spe…" at bounding box center [462, 483] width 600 height 525
click at [331, 470] on div "Define policies to monitor specific telemetry thresholds and set automated acti…" at bounding box center [294, 430] width 265 height 97
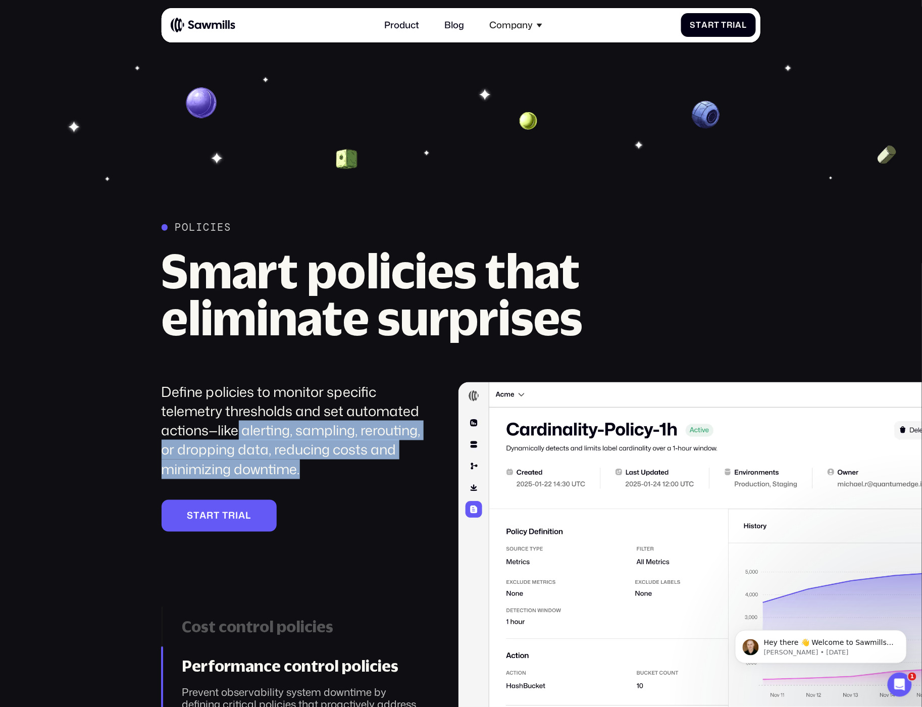
drag, startPoint x: 334, startPoint y: 465, endPoint x: 195, endPoint y: 413, distance: 148.3
click at [197, 413] on div "Define policies to monitor specific telemetry thresholds and set automated acti…" at bounding box center [294, 430] width 265 height 97
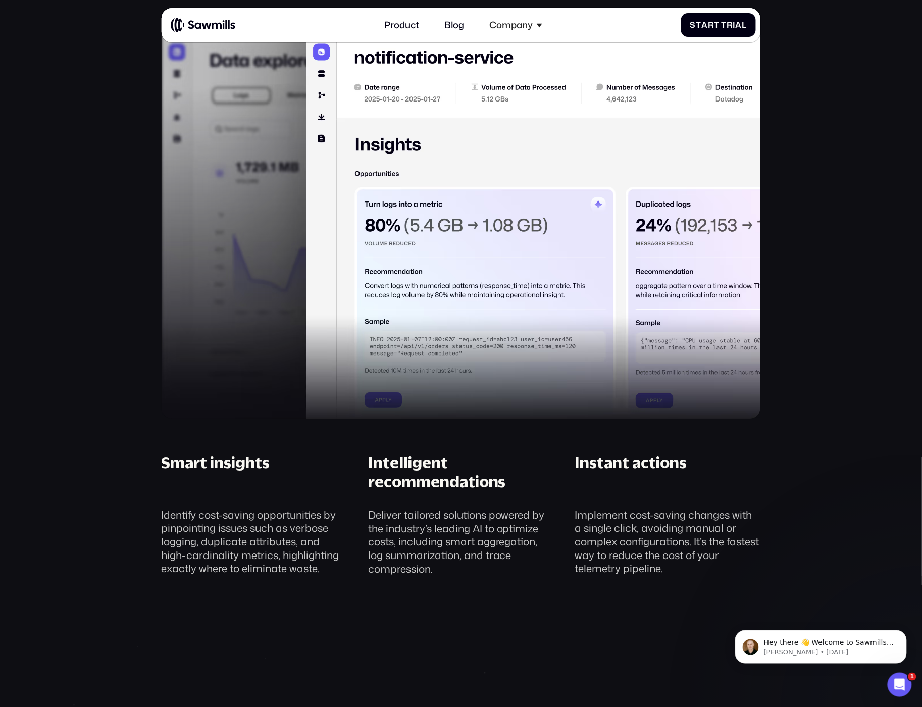
scroll to position [1082, 0]
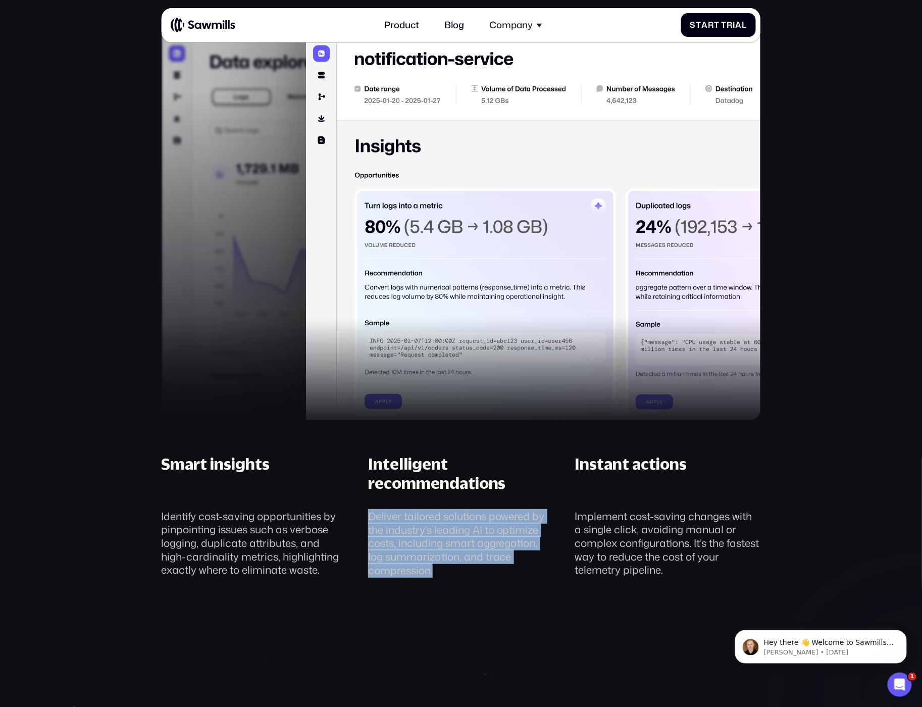
drag, startPoint x: 470, startPoint y: 573, endPoint x: 366, endPoint y: 516, distance: 119.4
click at [366, 516] on div "Intelligent recommendations Deliver tailored solutions powered by the industry’…" at bounding box center [461, 516] width 207 height 123
click at [470, 556] on div "Deliver tailored solutions powered by the industry’s leading AI to optimize cos…" at bounding box center [461, 544] width 186 height 68
drag, startPoint x: 471, startPoint y: 577, endPoint x: 362, endPoint y: 507, distance: 129.7
click at [362, 507] on div "Intelligent recommendations Deliver tailored solutions powered by the industry’…" at bounding box center [461, 516] width 207 height 123
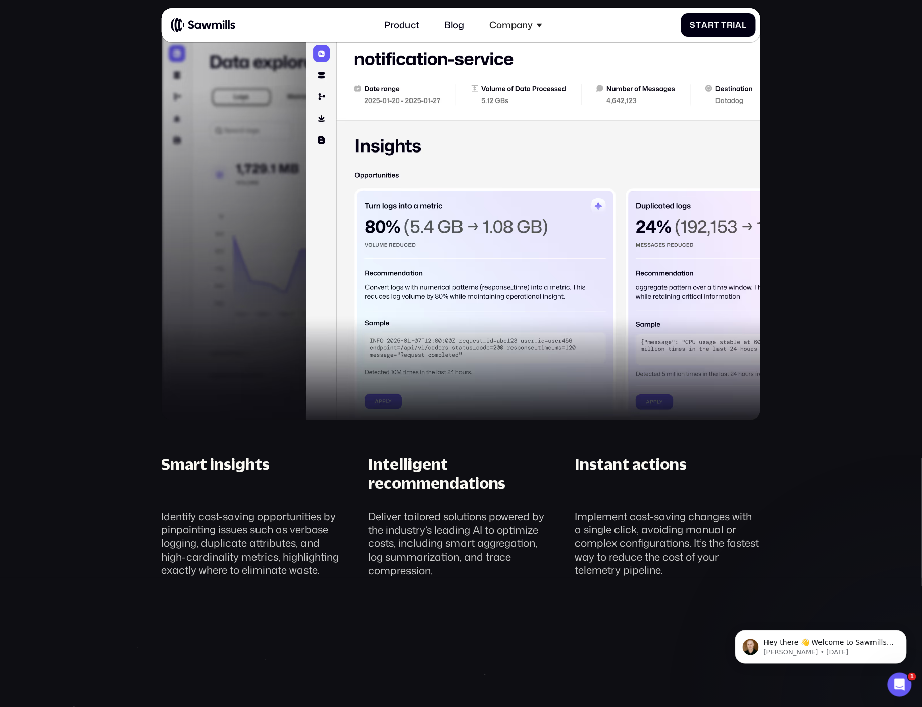
drag, startPoint x: 506, startPoint y: 571, endPoint x: 406, endPoint y: 543, distance: 103.9
click at [396, 546] on div "Deliver tailored solutions powered by the industry’s leading AI to optimize cos…" at bounding box center [461, 544] width 186 height 68
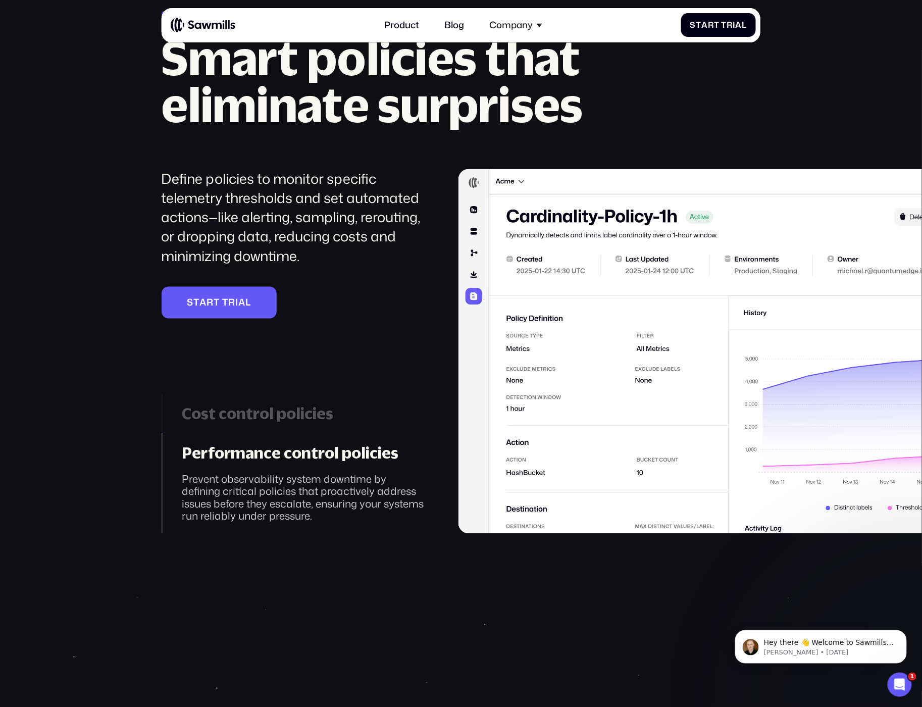
scroll to position [1885, 0]
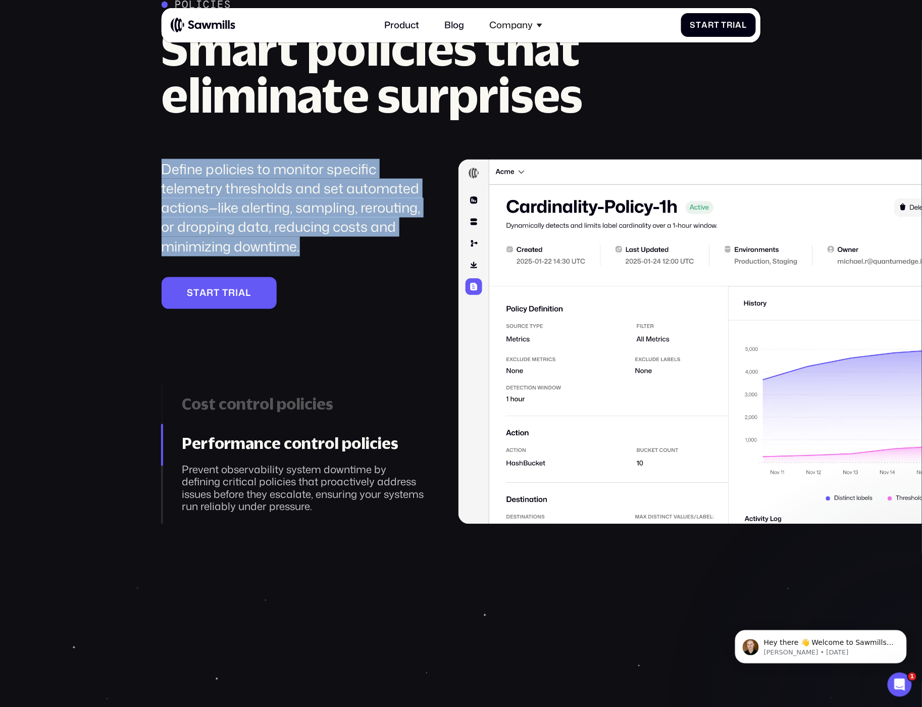
drag, startPoint x: 326, startPoint y: 242, endPoint x: 113, endPoint y: 167, distance: 225.6
click at [113, 167] on div "Policies Smart policies that eliminate surprises Define policies to monitor spe…" at bounding box center [461, 260] width 922 height 525
click at [123, 165] on div "Policies Smart policies that eliminate surprises Define policies to monitor spe…" at bounding box center [461, 260] width 922 height 525
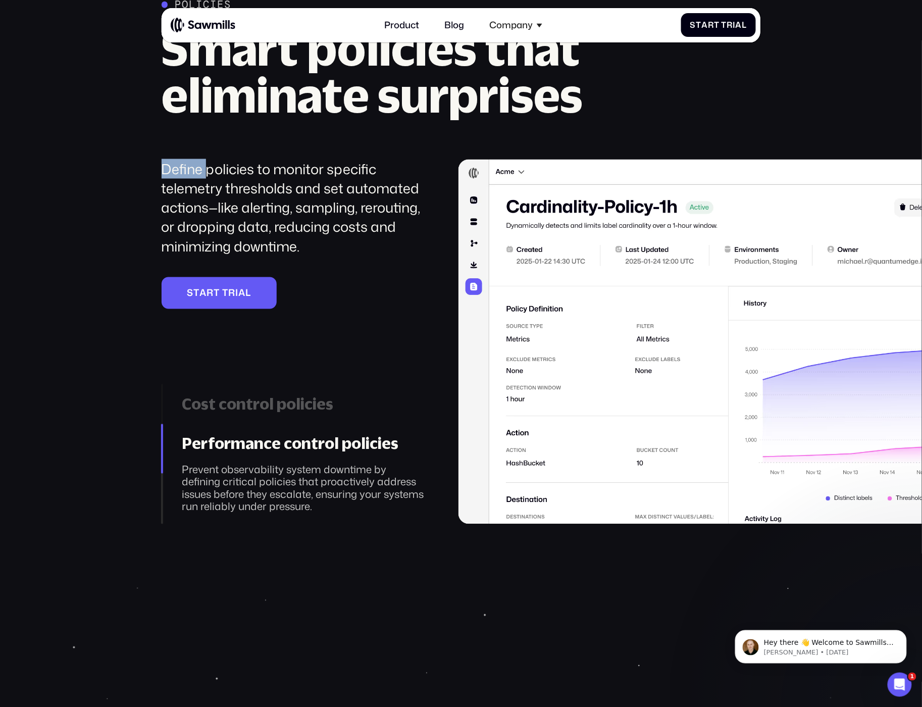
click at [123, 165] on div "Policies Smart policies that eliminate surprises Define policies to monitor spe…" at bounding box center [461, 260] width 922 height 525
drag, startPoint x: 474, startPoint y: 40, endPoint x: 467, endPoint y: 48, distance: 10.7
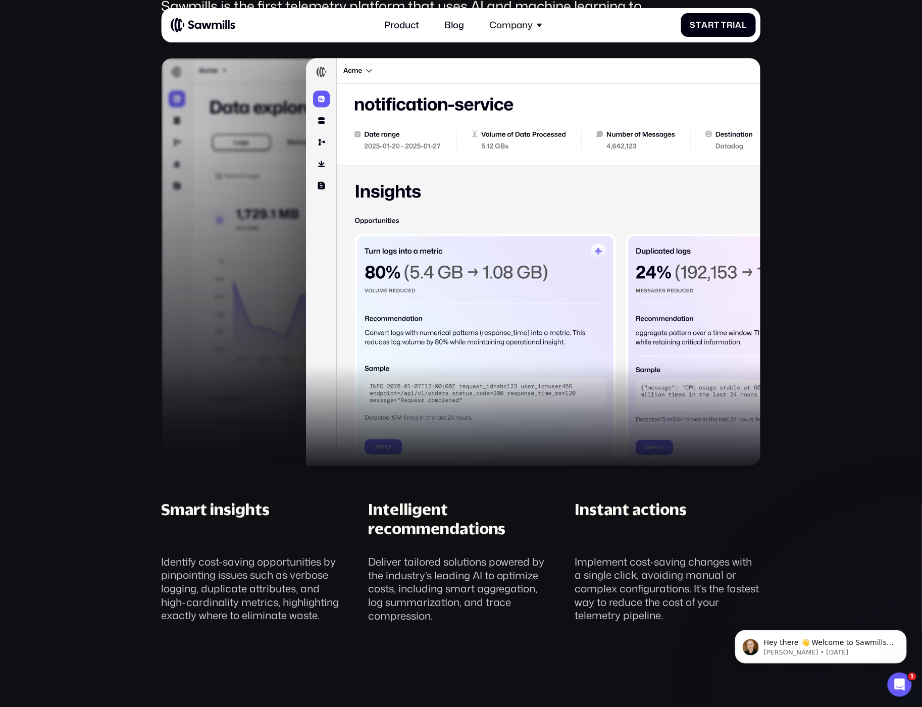
scroll to position [1037, 0]
drag, startPoint x: 424, startPoint y: 617, endPoint x: 531, endPoint y: 560, distance: 120.9
click at [416, 602] on div "Deliver tailored solutions powered by the industry’s leading AI to optimize cos…" at bounding box center [461, 589] width 186 height 68
click at [492, 566] on div "Deliver tailored solutions powered by the industry’s leading AI to optimize cos…" at bounding box center [461, 589] width 186 height 68
drag, startPoint x: 498, startPoint y: 578, endPoint x: 432, endPoint y: 613, distance: 75.0
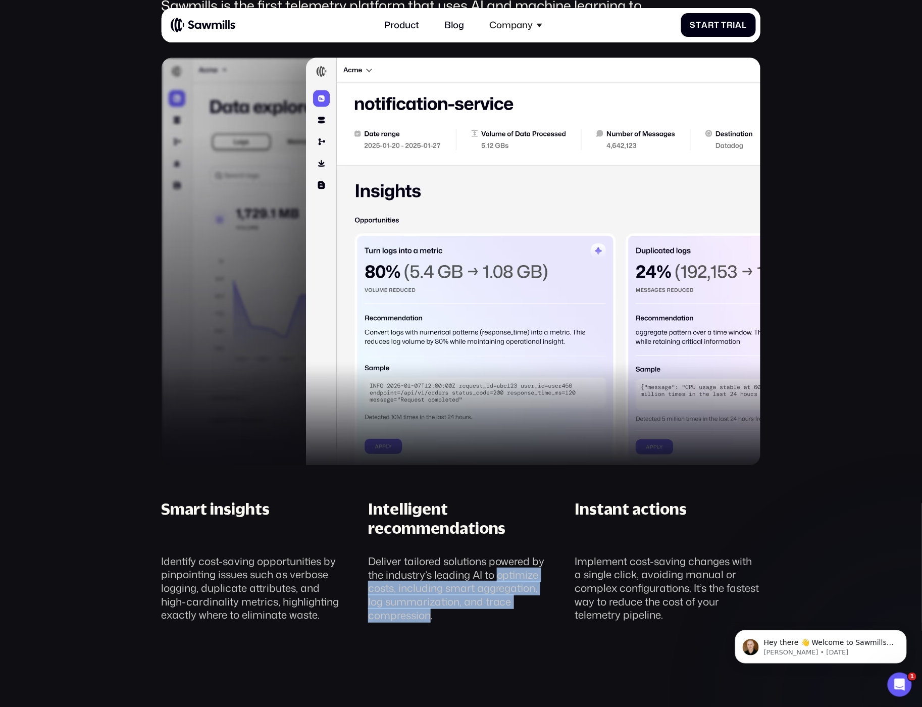
click at [432, 613] on div "Deliver tailored solutions powered by the industry’s leading AI to optimize cos…" at bounding box center [461, 589] width 186 height 68
copy div "optimize costs, including smart aggregation, log summarization, and trace compr…"
click at [778, 430] on div "_______ Cut costs, not visibility Sawmills is the first telemetry platform that…" at bounding box center [461, 266] width 899 height 714
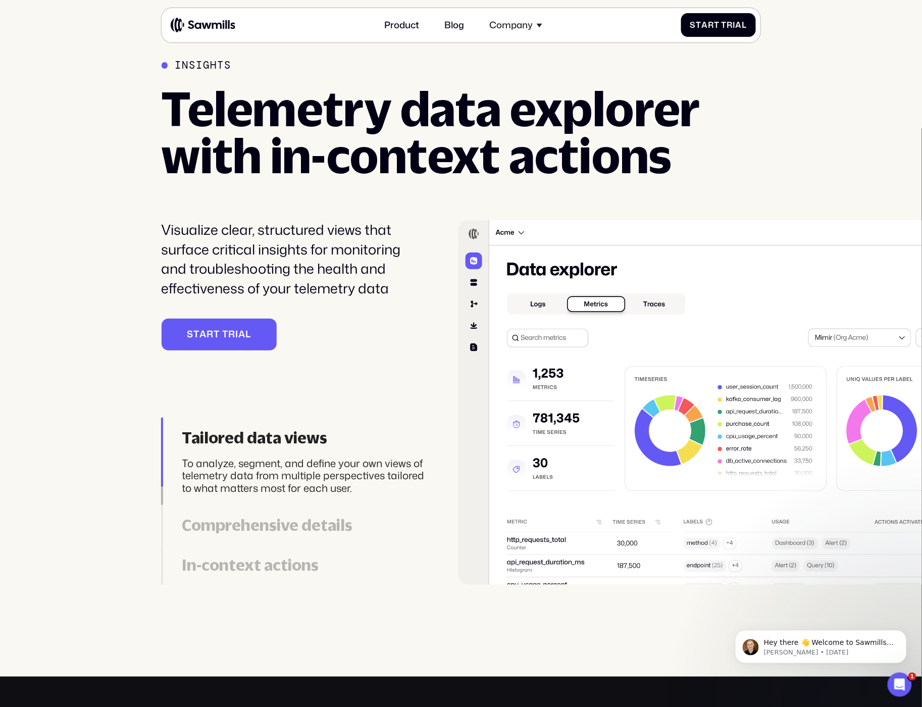
scroll to position [3435, 0]
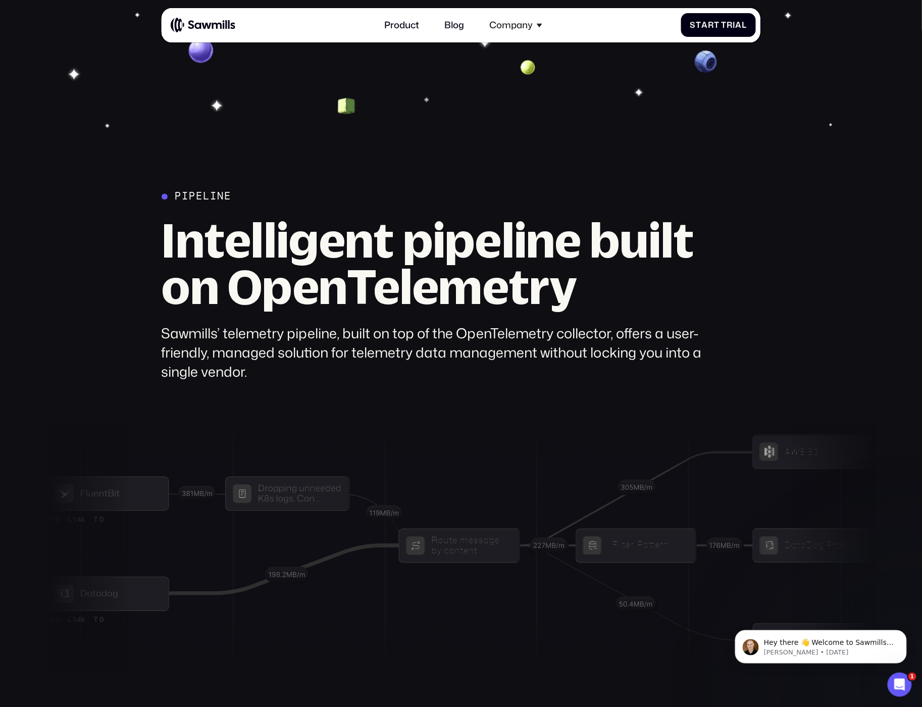
click at [289, 280] on h2 "Intelligent pipeline built on OpenTelemetry" at bounding box center [439, 263] width 554 height 93
click at [612, 312] on div "Pipeline Intelligent pipeline built on OpenTelemetry Sawmills’ telemetry pipeli…" at bounding box center [439, 285] width 554 height 191
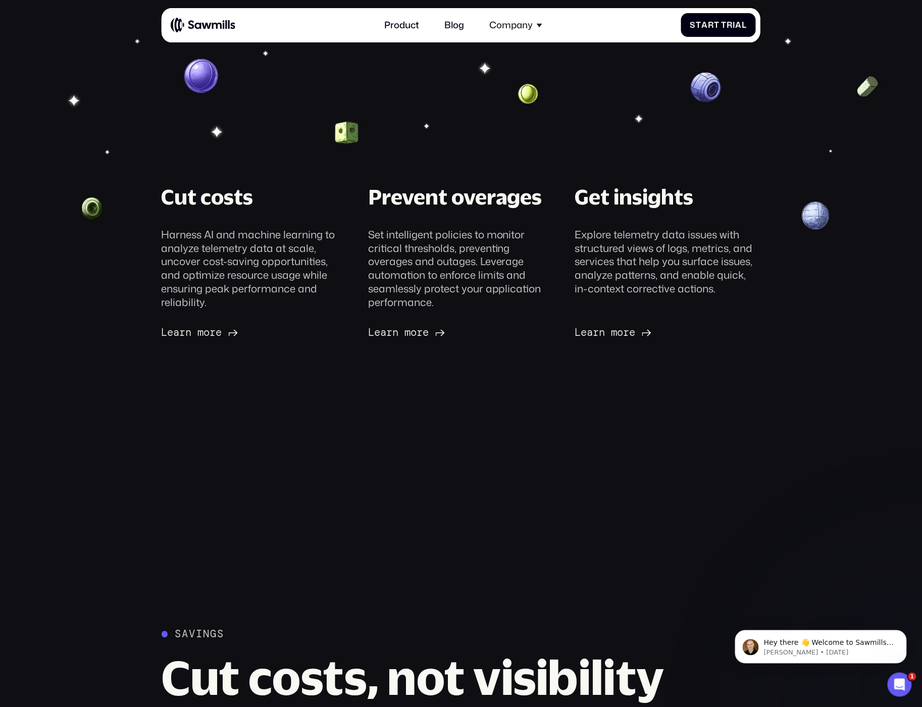
scroll to position [1193, 0]
